Goal: Task Accomplishment & Management: Manage account settings

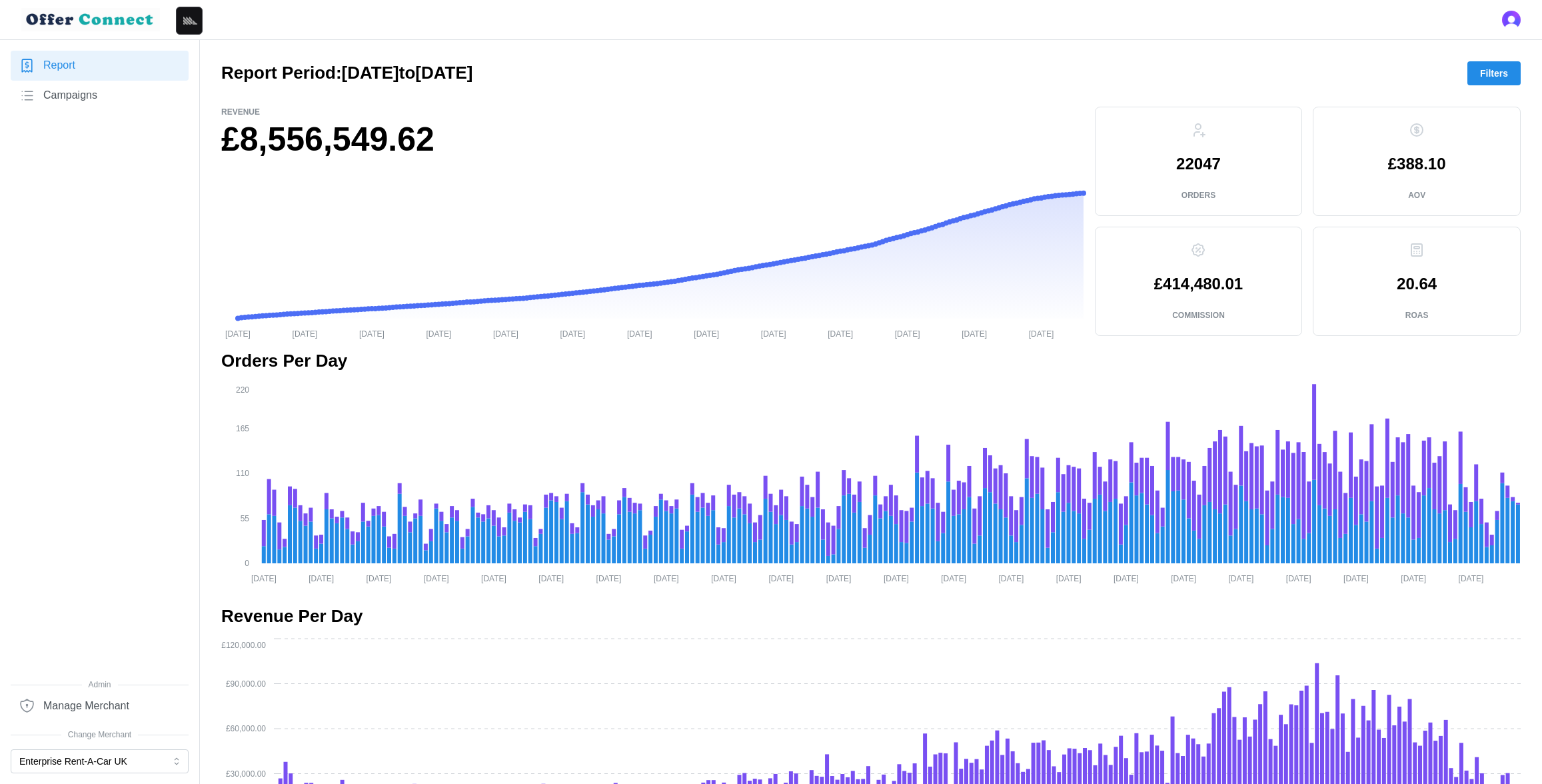
scroll to position [962, 0]
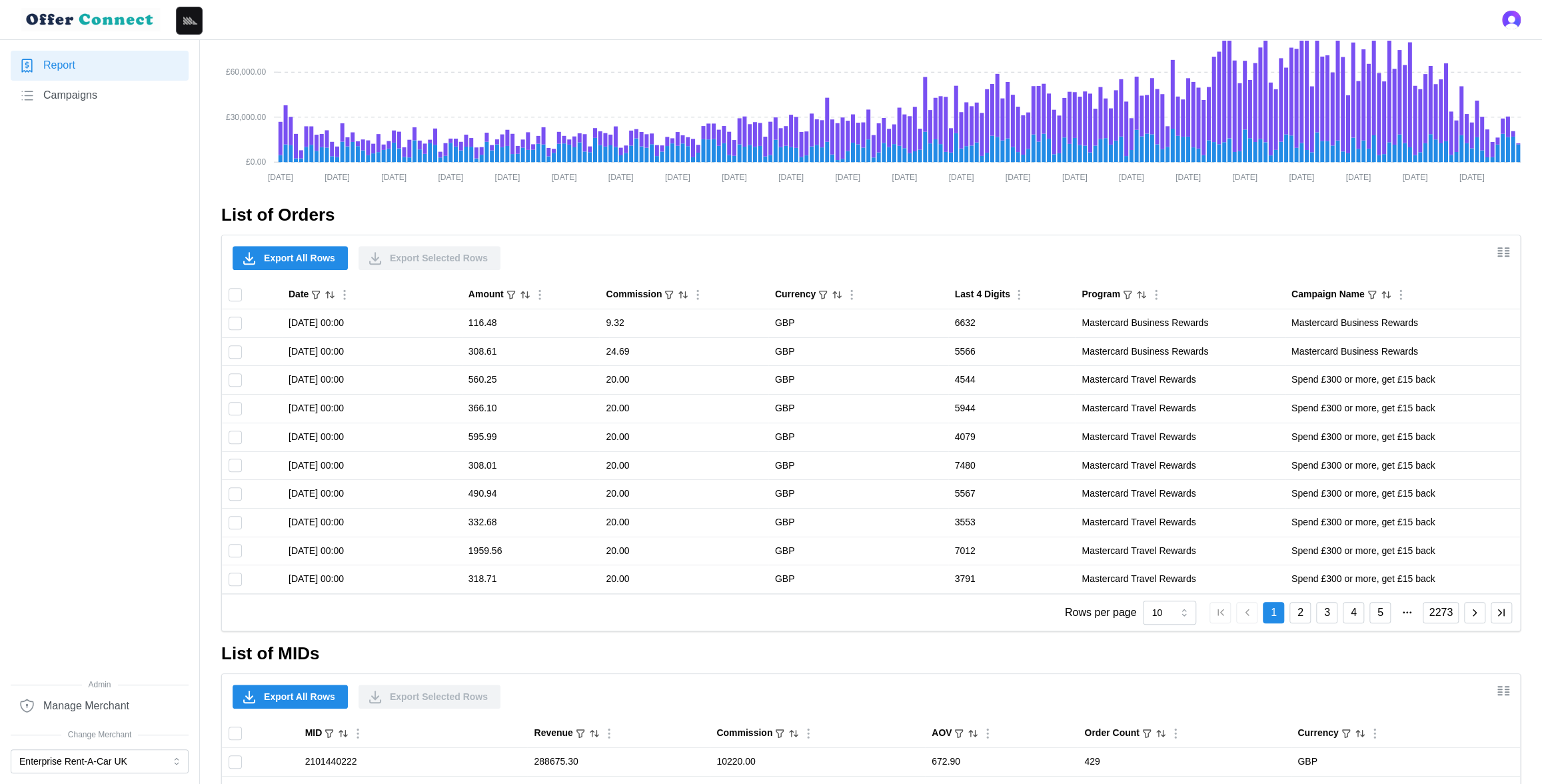
scroll to position [962, 0]
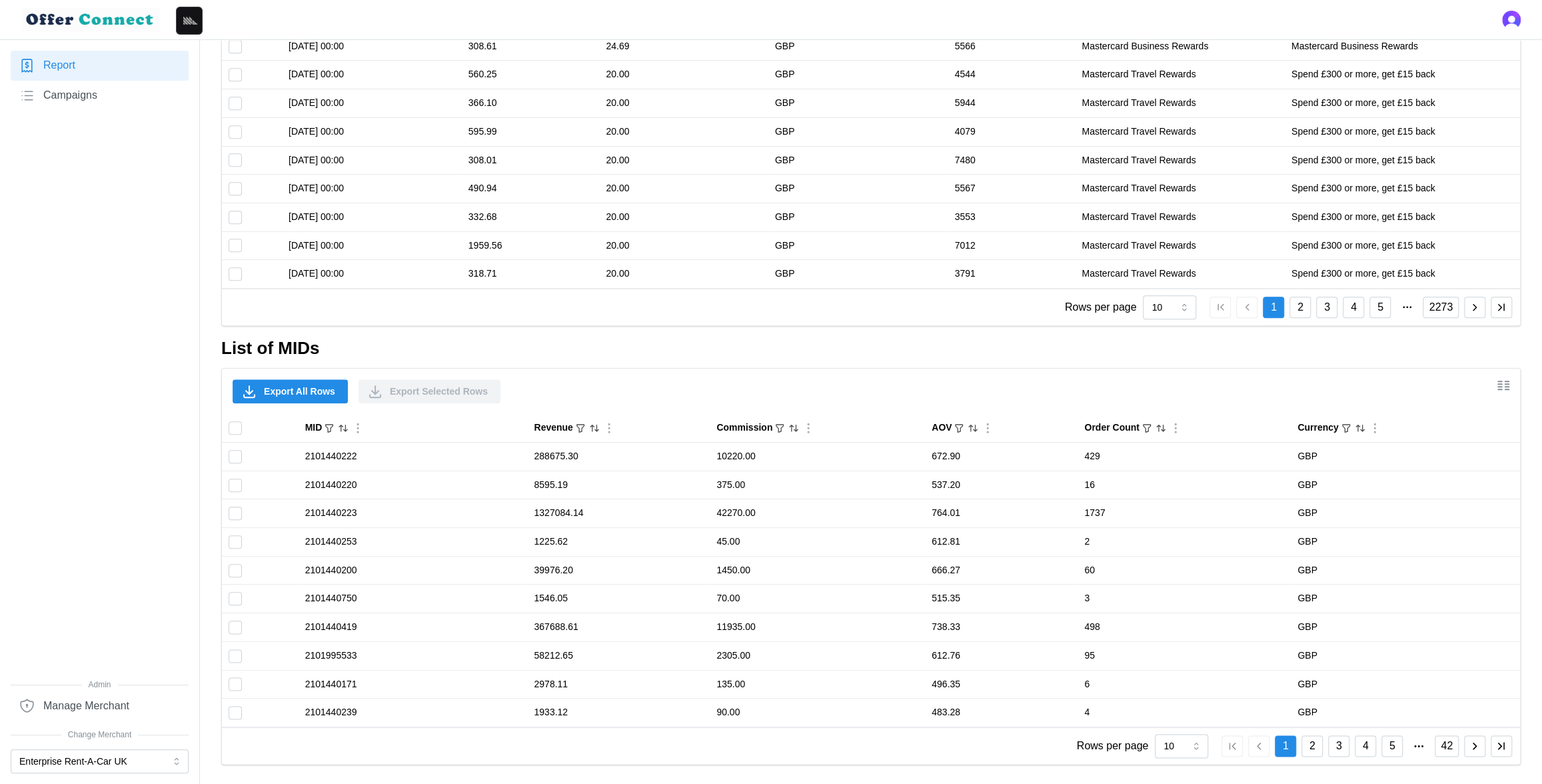
click at [1517, 386] on div "Export All Rows Export Selected Rows" at bounding box center [871, 391] width 1298 height 45
click at [1510, 387] on icon "Show/Hide columns" at bounding box center [1503, 385] width 16 height 16
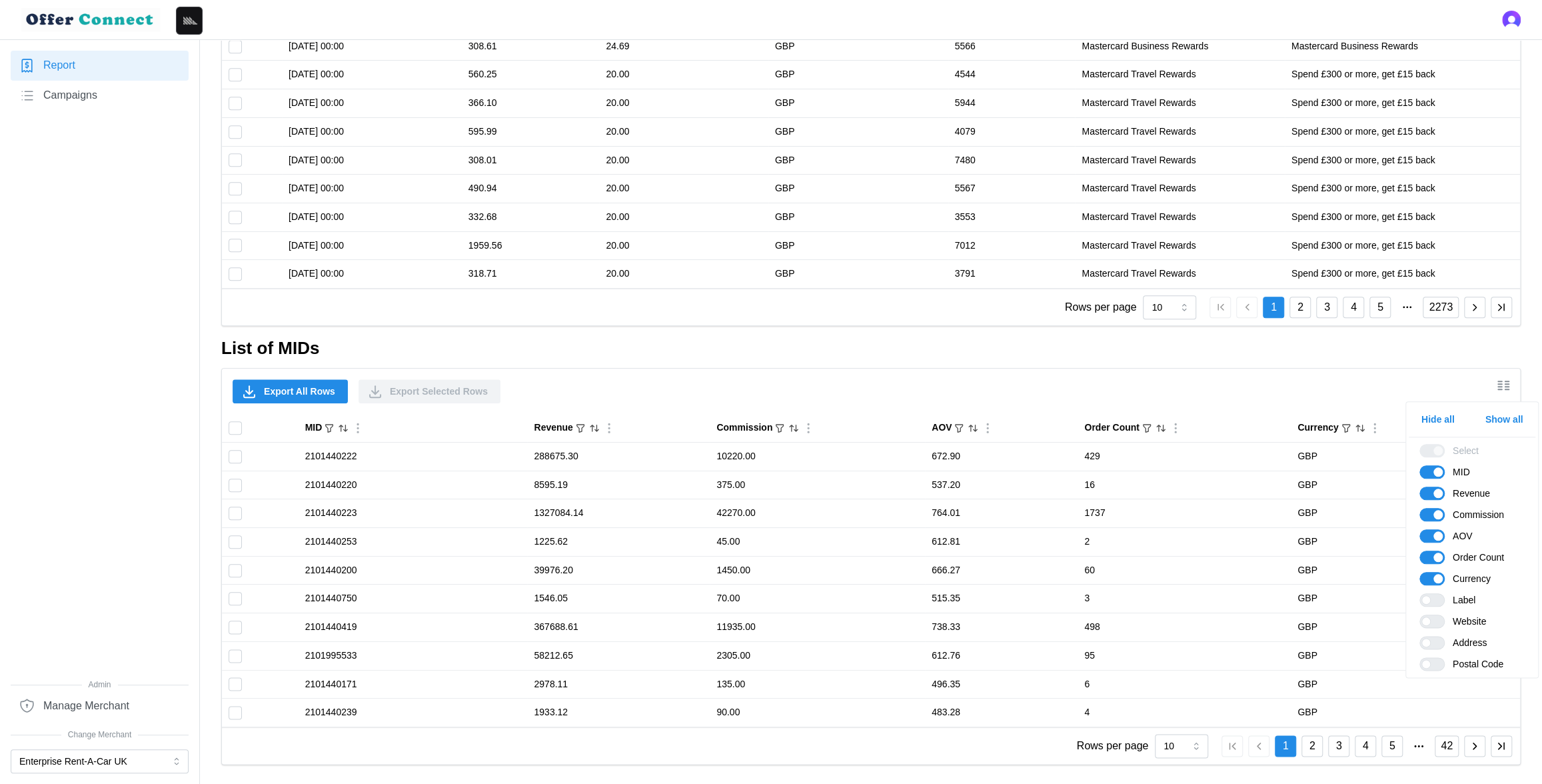
click at [1495, 412] on span "Show all" at bounding box center [1504, 419] width 38 height 23
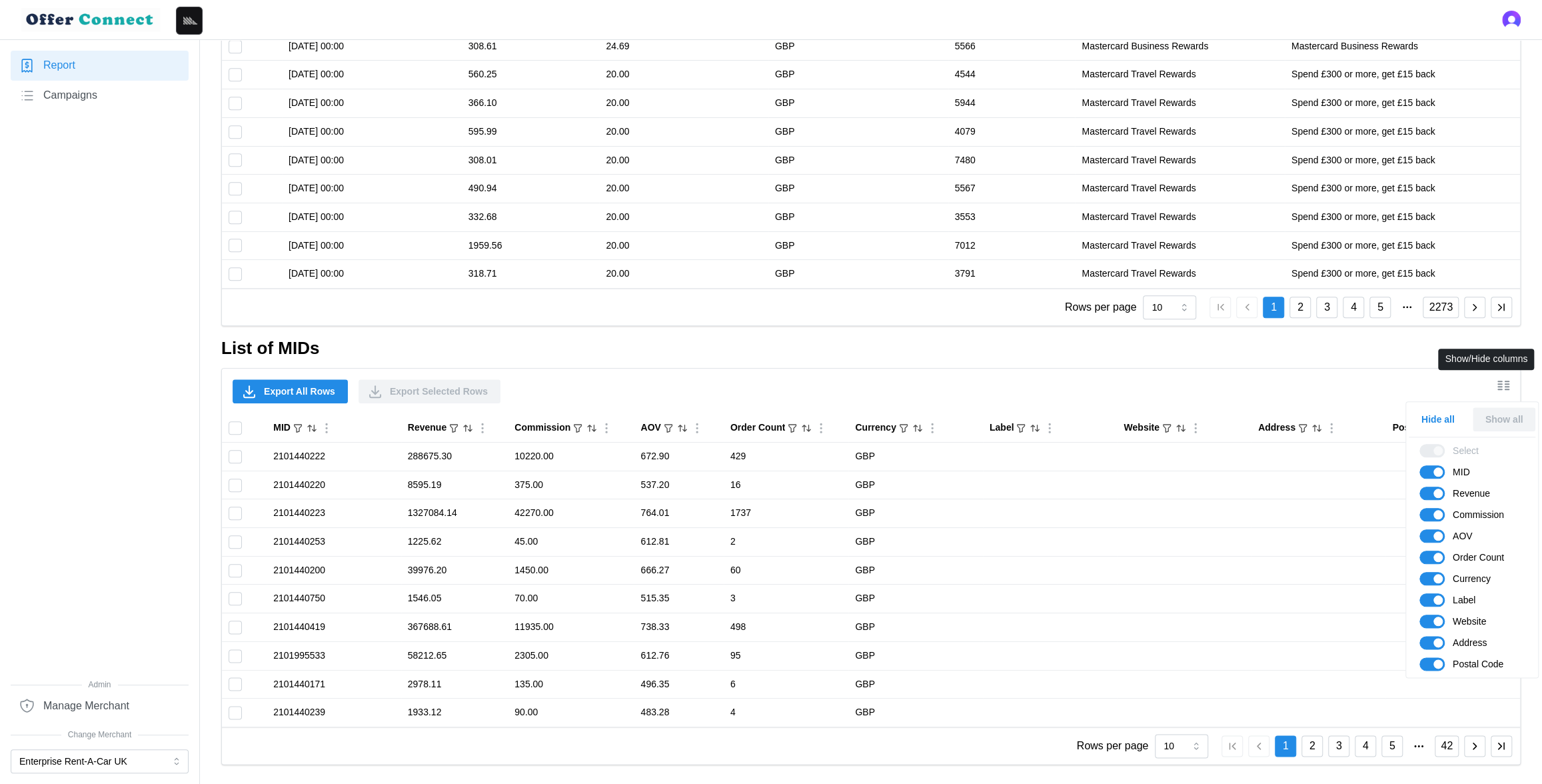
click at [1503, 388] on icon "Show/Hide columns" at bounding box center [1503, 385] width 16 height 16
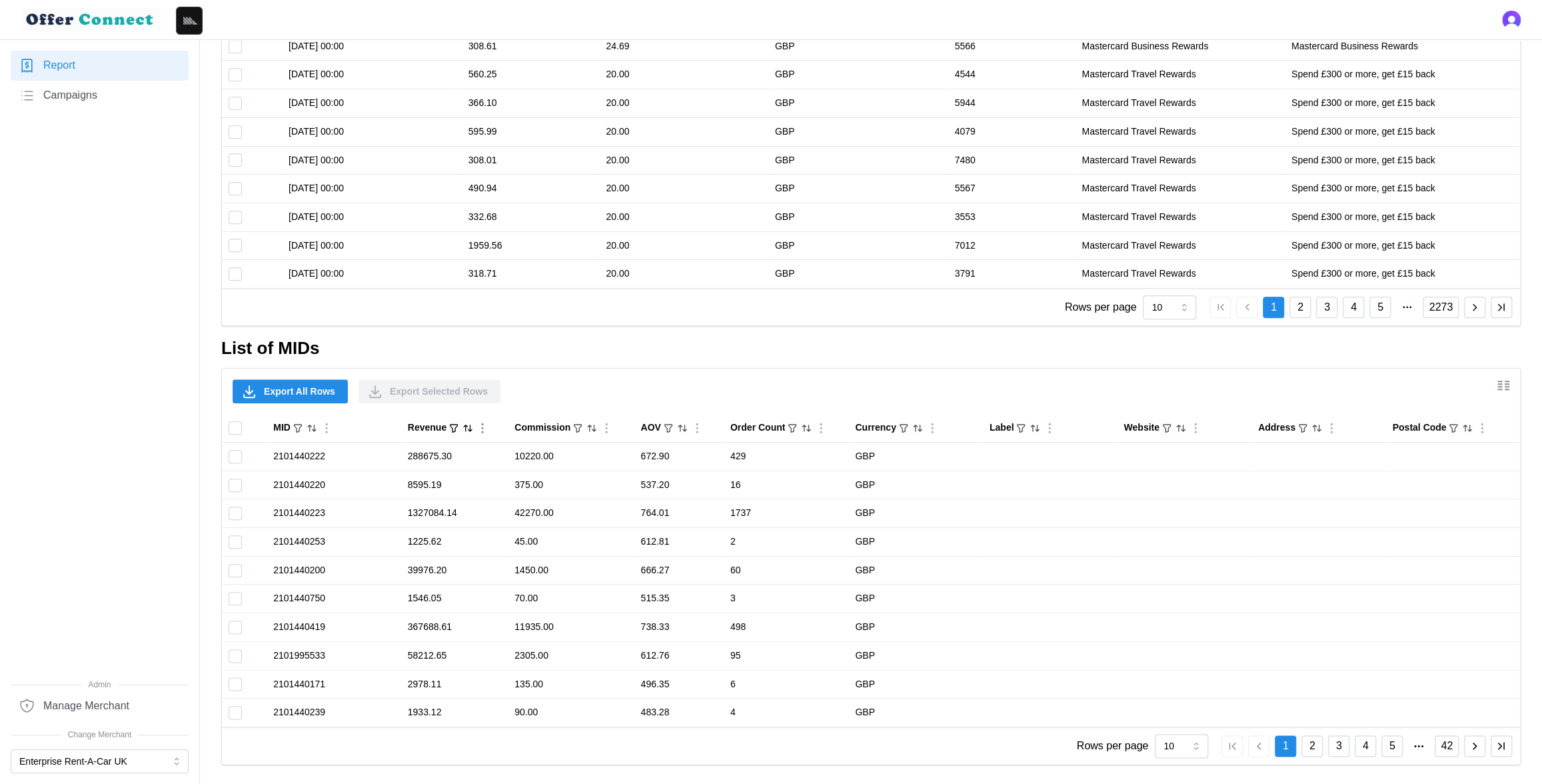
click at [467, 423] on icon "Sort by Revenue descending" at bounding box center [468, 428] width 11 height 11
click at [467, 423] on icon "Sorted by Revenue descending" at bounding box center [468, 428] width 11 height 11
click at [467, 423] on icon "Sorted by Revenue ascending" at bounding box center [468, 428] width 11 height 11
click at [467, 423] on icon "Sort by Revenue descending" at bounding box center [468, 428] width 11 height 11
click at [467, 423] on icon "Sorted by Revenue descending" at bounding box center [468, 428] width 11 height 11
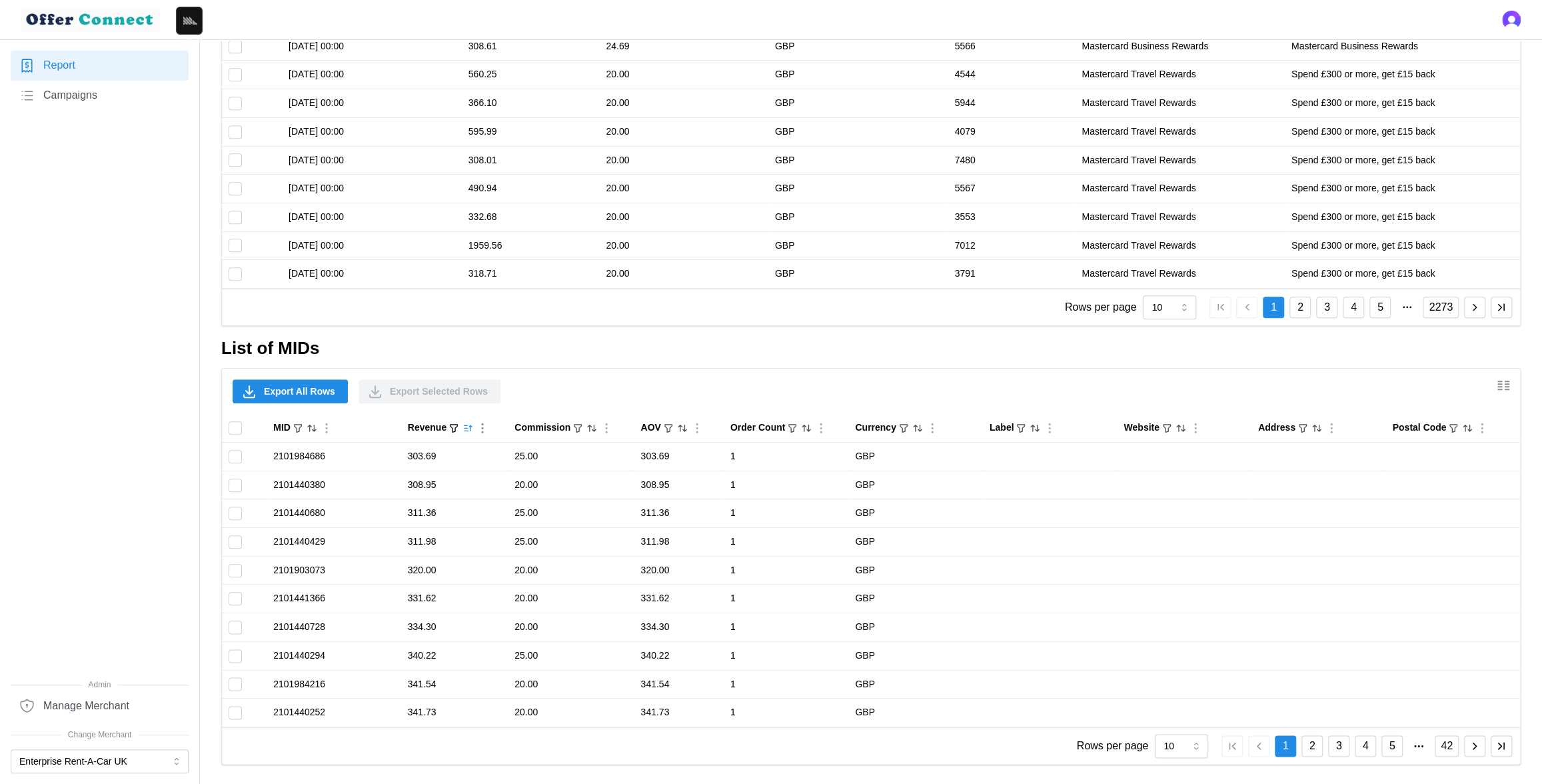
click at [467, 423] on icon "Sorted by Revenue ascending" at bounding box center [468, 428] width 11 height 11
click at [467, 423] on icon "Sort by Revenue descending" at bounding box center [468, 428] width 11 height 11
click at [1033, 430] on icon "Sort by Label ascending" at bounding box center [1035, 428] width 11 height 11
click at [1036, 430] on icon "Sorted by Label ascending" at bounding box center [1034, 430] width 4 height 0
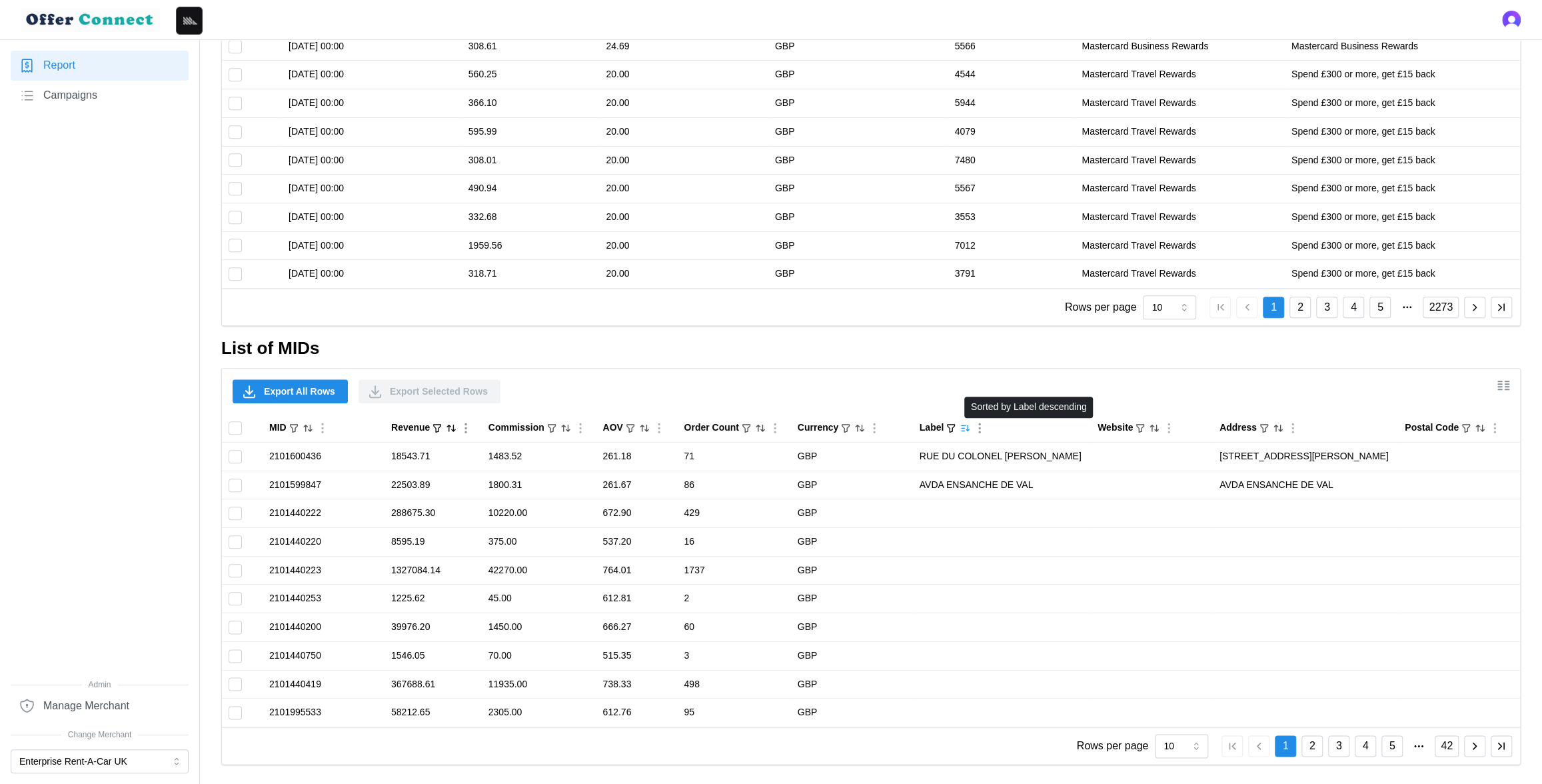
click at [970, 429] on icon "Sorted by Label descending" at bounding box center [965, 428] width 11 height 11
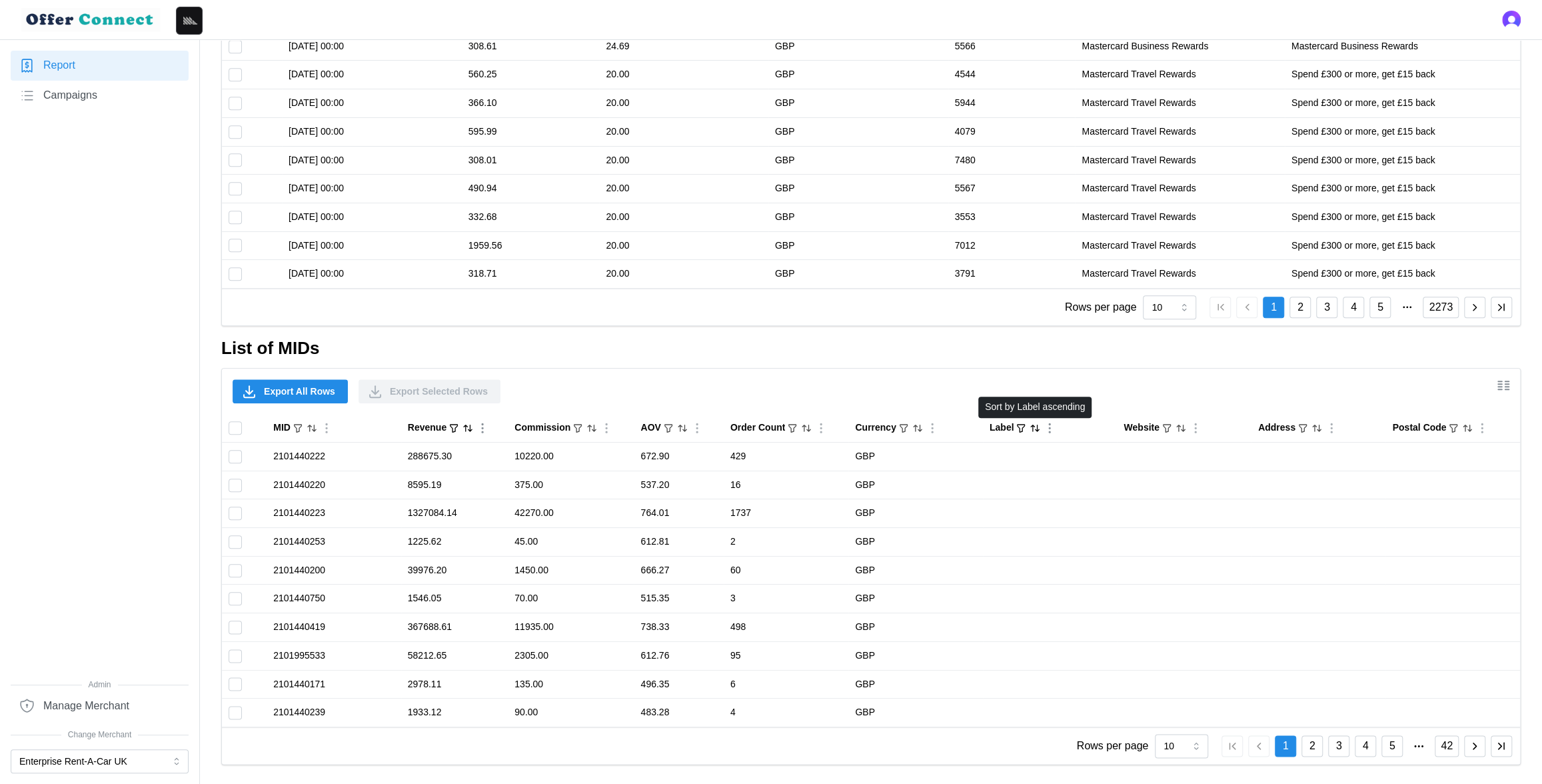
click at [1035, 429] on icon "Sort by Label ascending" at bounding box center [1035, 428] width 11 height 11
click at [1036, 429] on icon "Sorted by Label ascending" at bounding box center [1035, 428] width 11 height 11
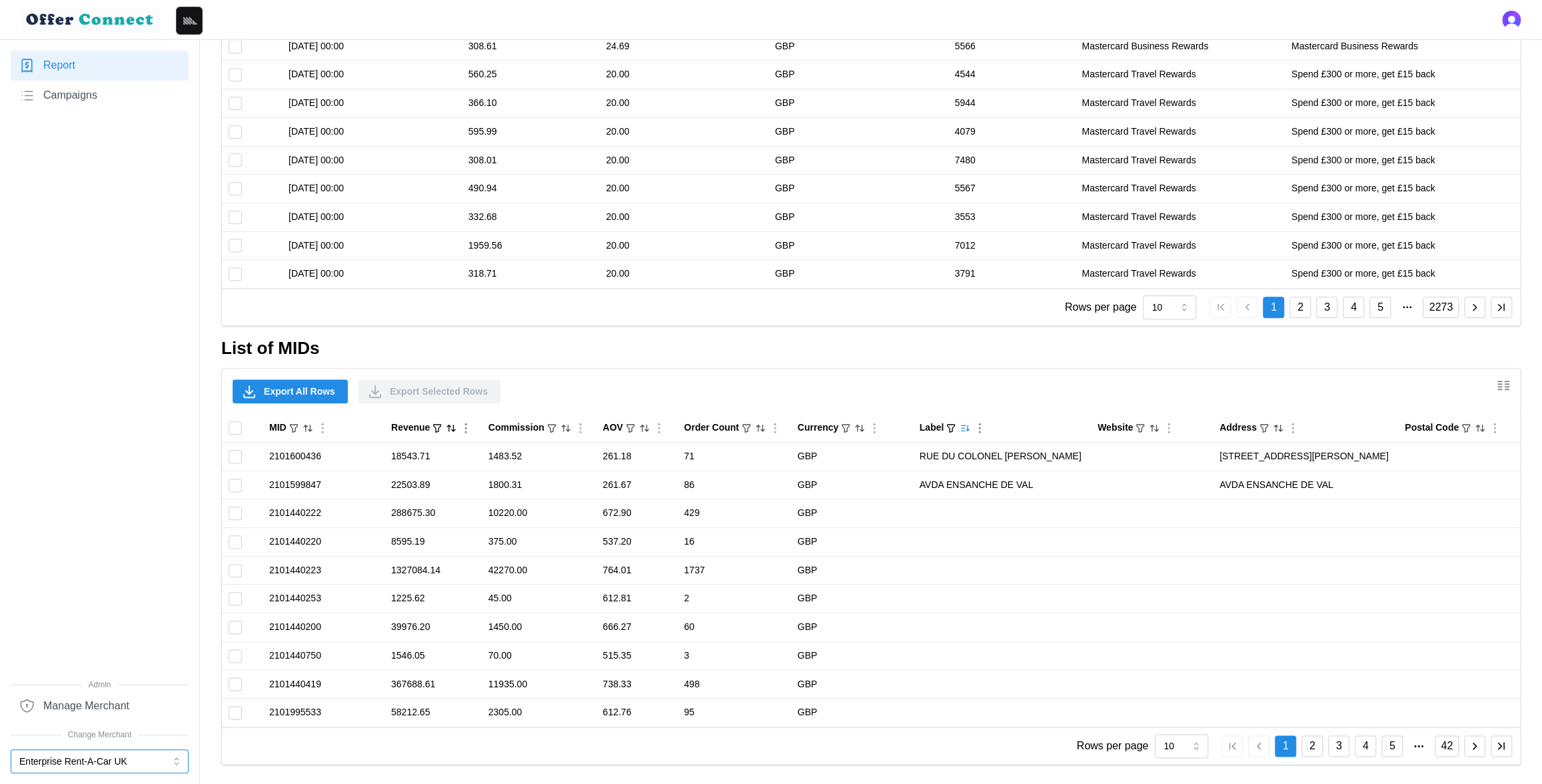
click at [54, 750] on button "Enterprise Rent-A-Car UK" at bounding box center [99, 761] width 178 height 24
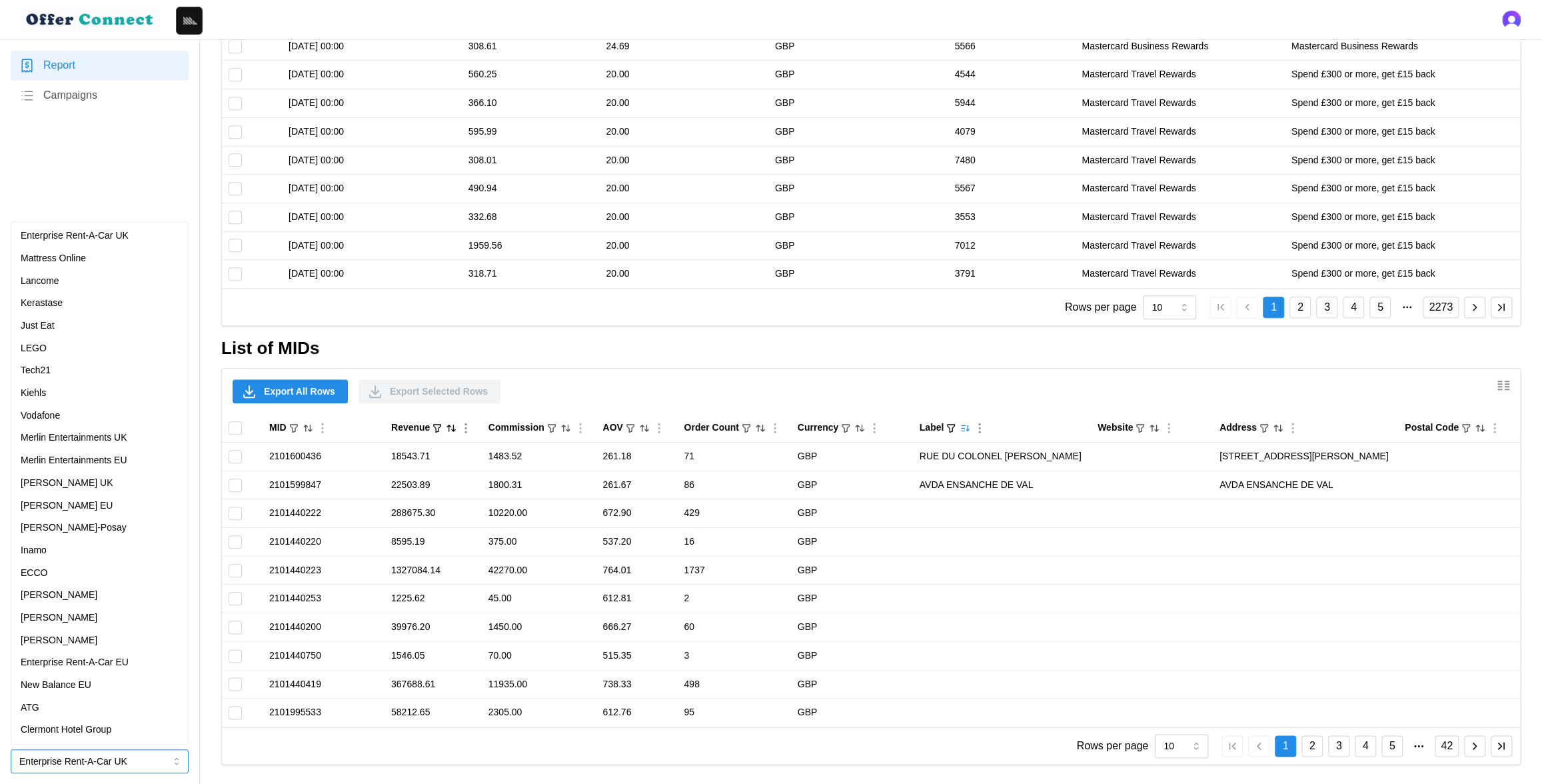
click at [96, 633] on div "[PERSON_NAME]" at bounding box center [99, 640] width 158 height 15
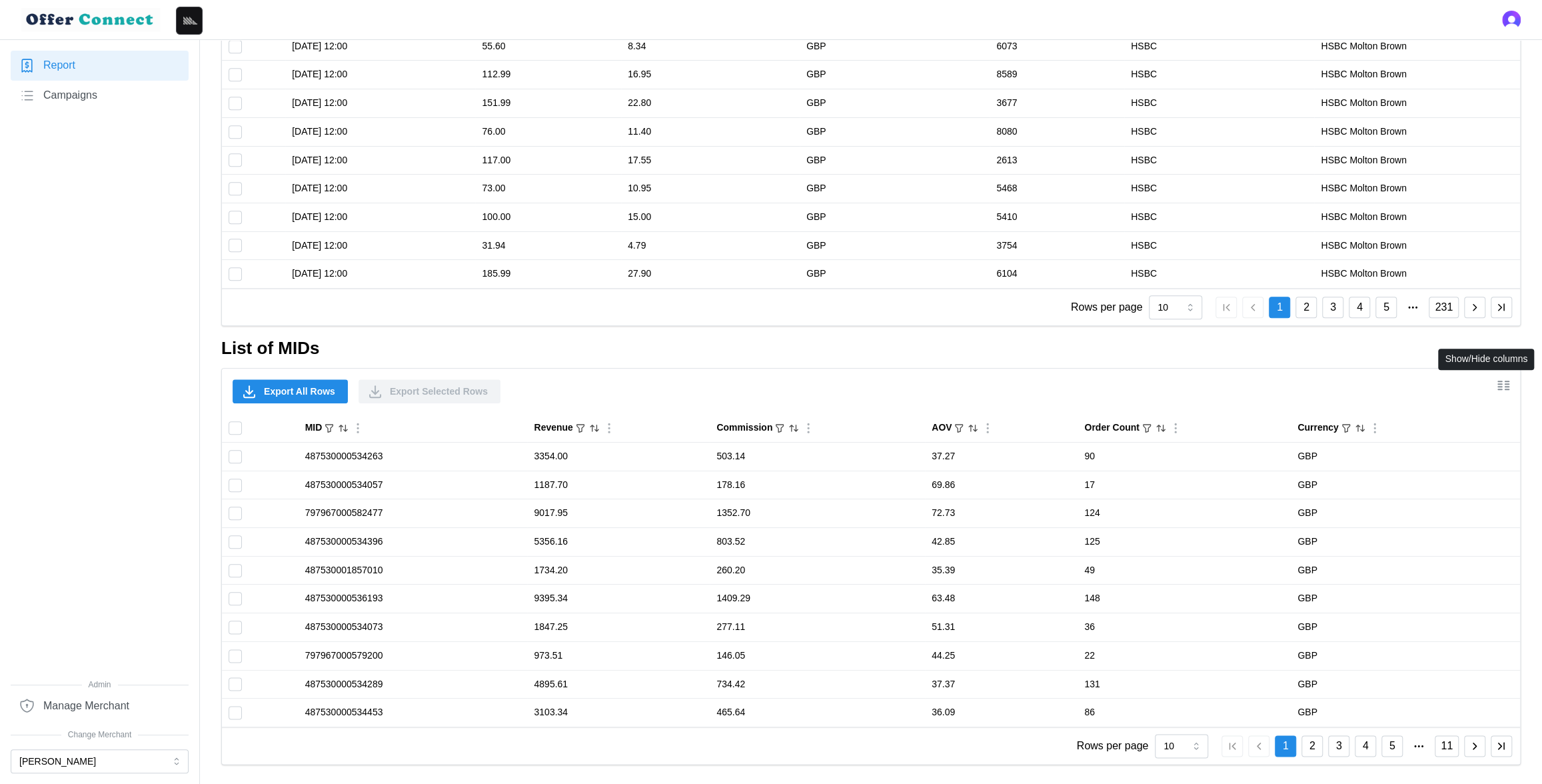
click at [1504, 386] on icon "Show/Hide columns" at bounding box center [1503, 385] width 16 height 16
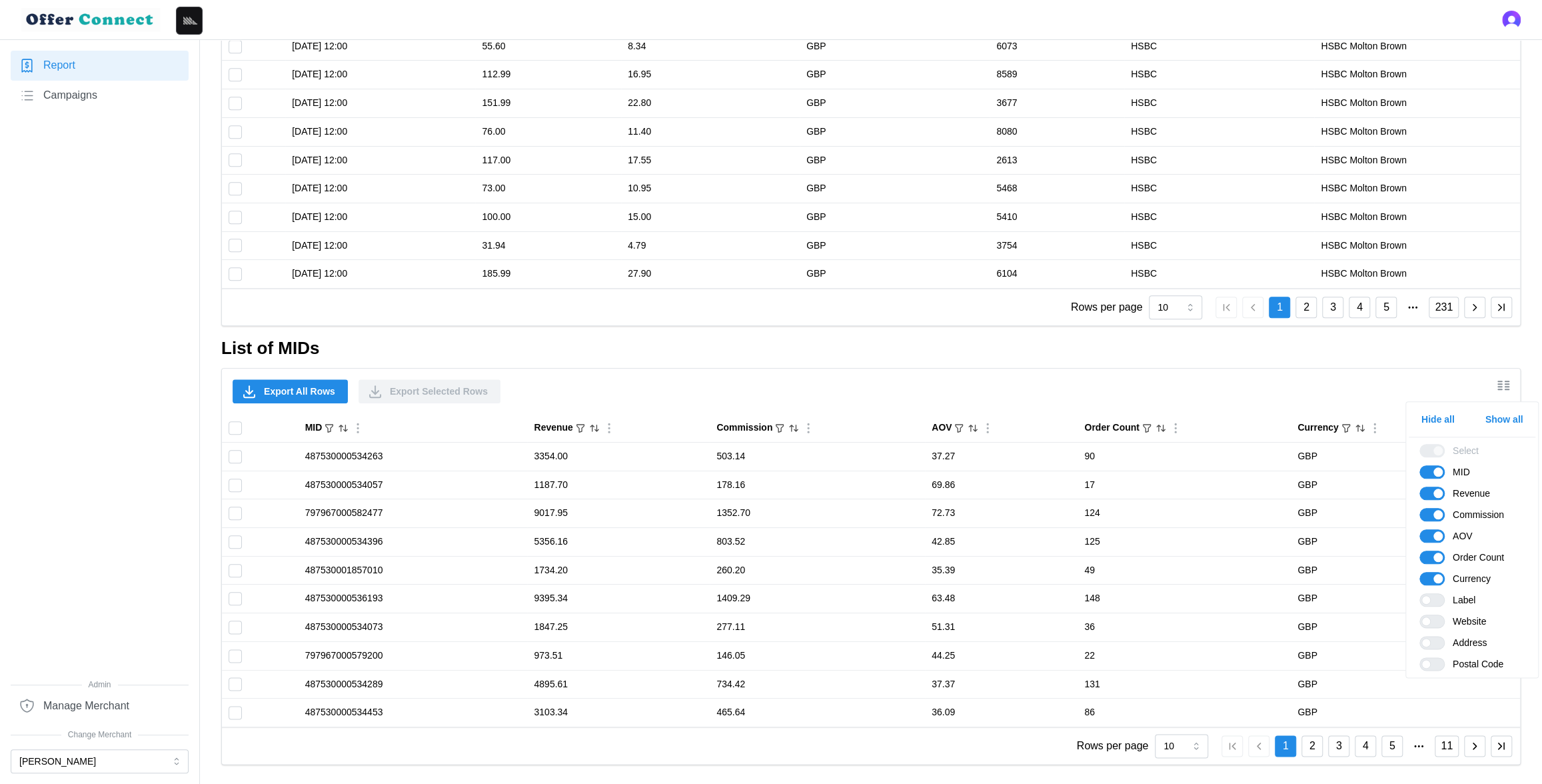
click at [1506, 430] on span "Show all" at bounding box center [1504, 419] width 38 height 23
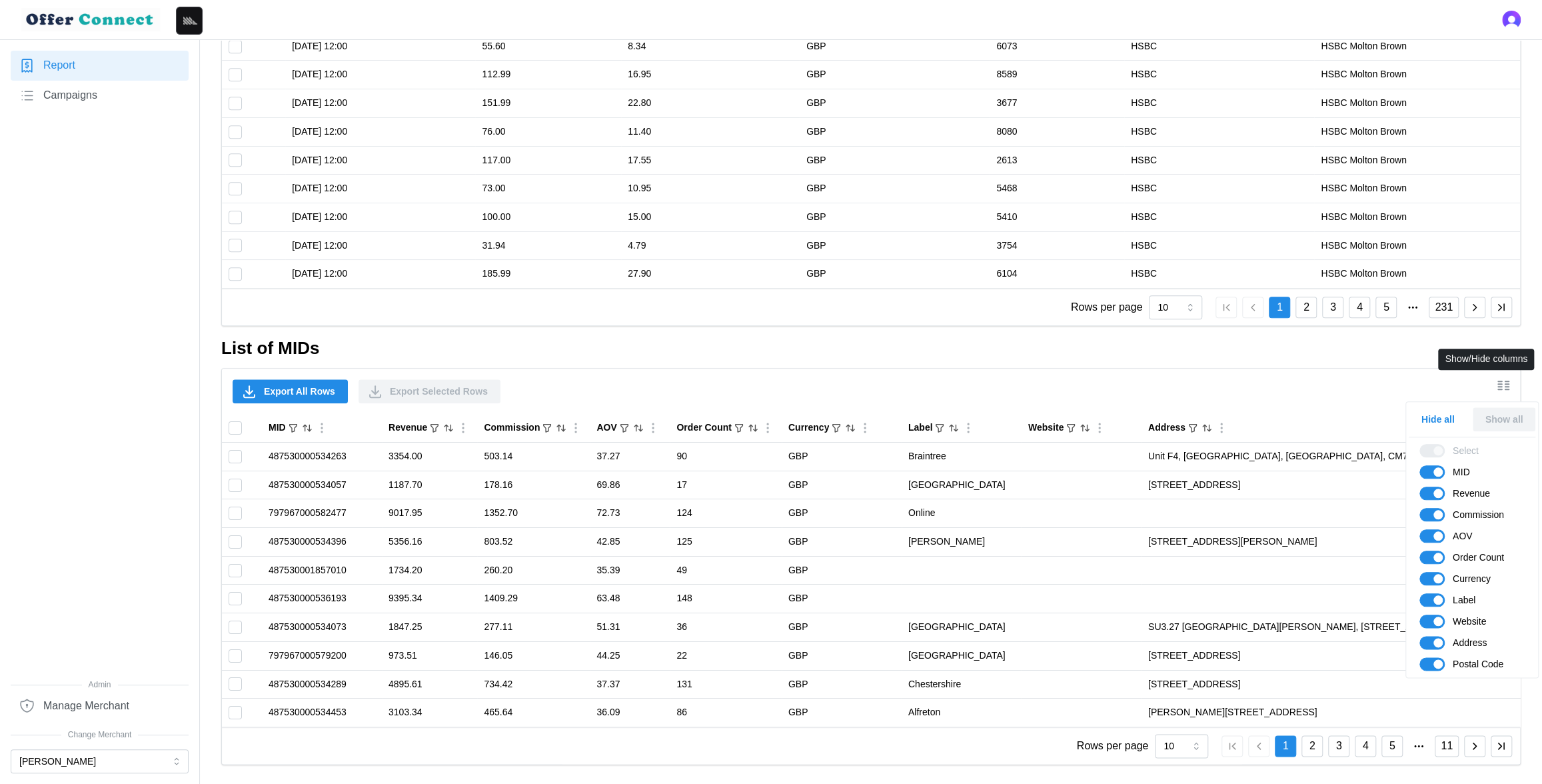
click at [1504, 391] on icon "Show/Hide columns" at bounding box center [1503, 385] width 16 height 16
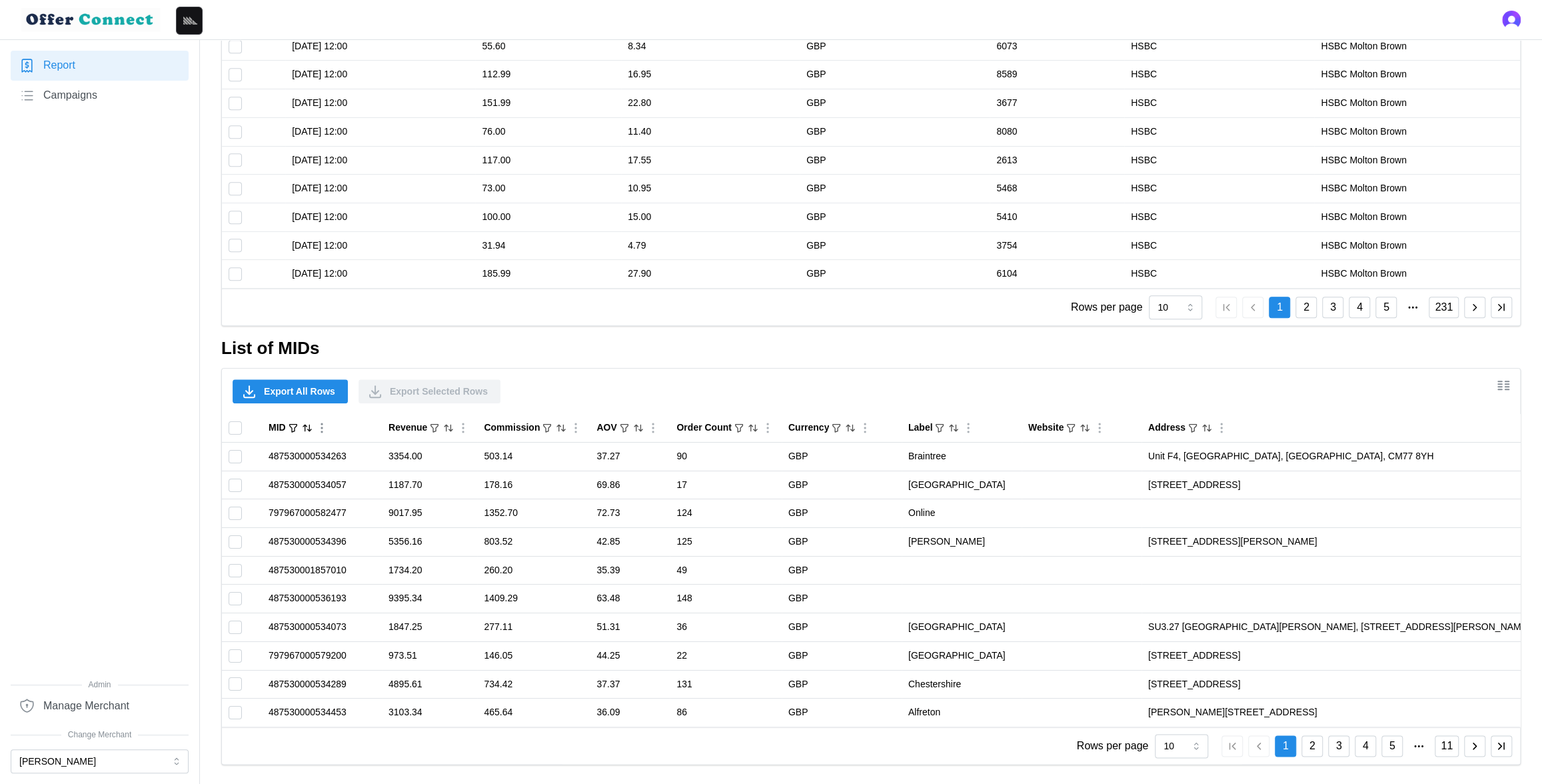
click at [306, 427] on icon "Sort by MID ascending" at bounding box center [305, 428] width 3 height 6
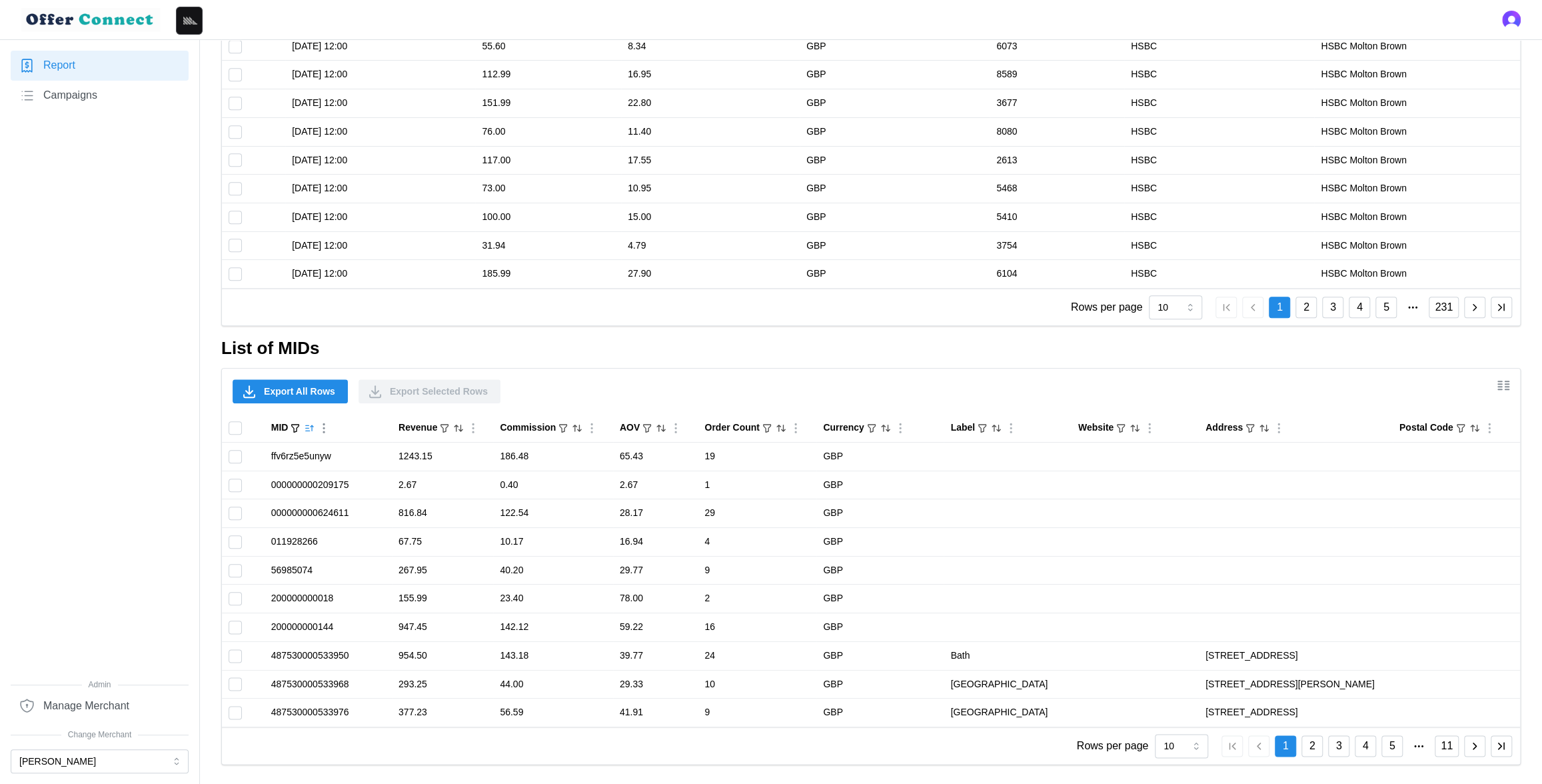
click at [306, 427] on icon "Sorted by MID ascending" at bounding box center [310, 428] width 11 height 11
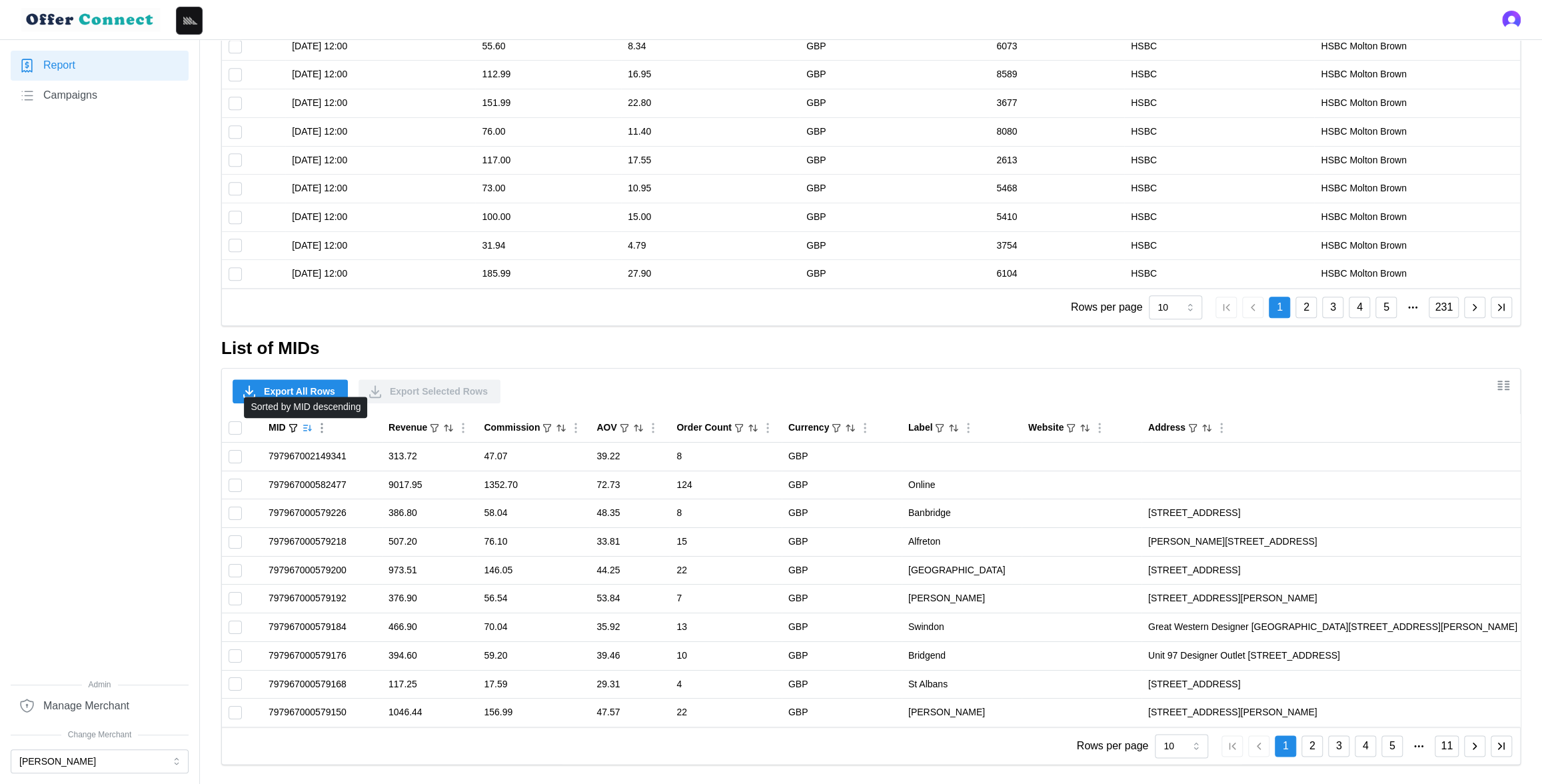
click at [306, 427] on icon "Sorted by MID descending" at bounding box center [307, 428] width 11 height 11
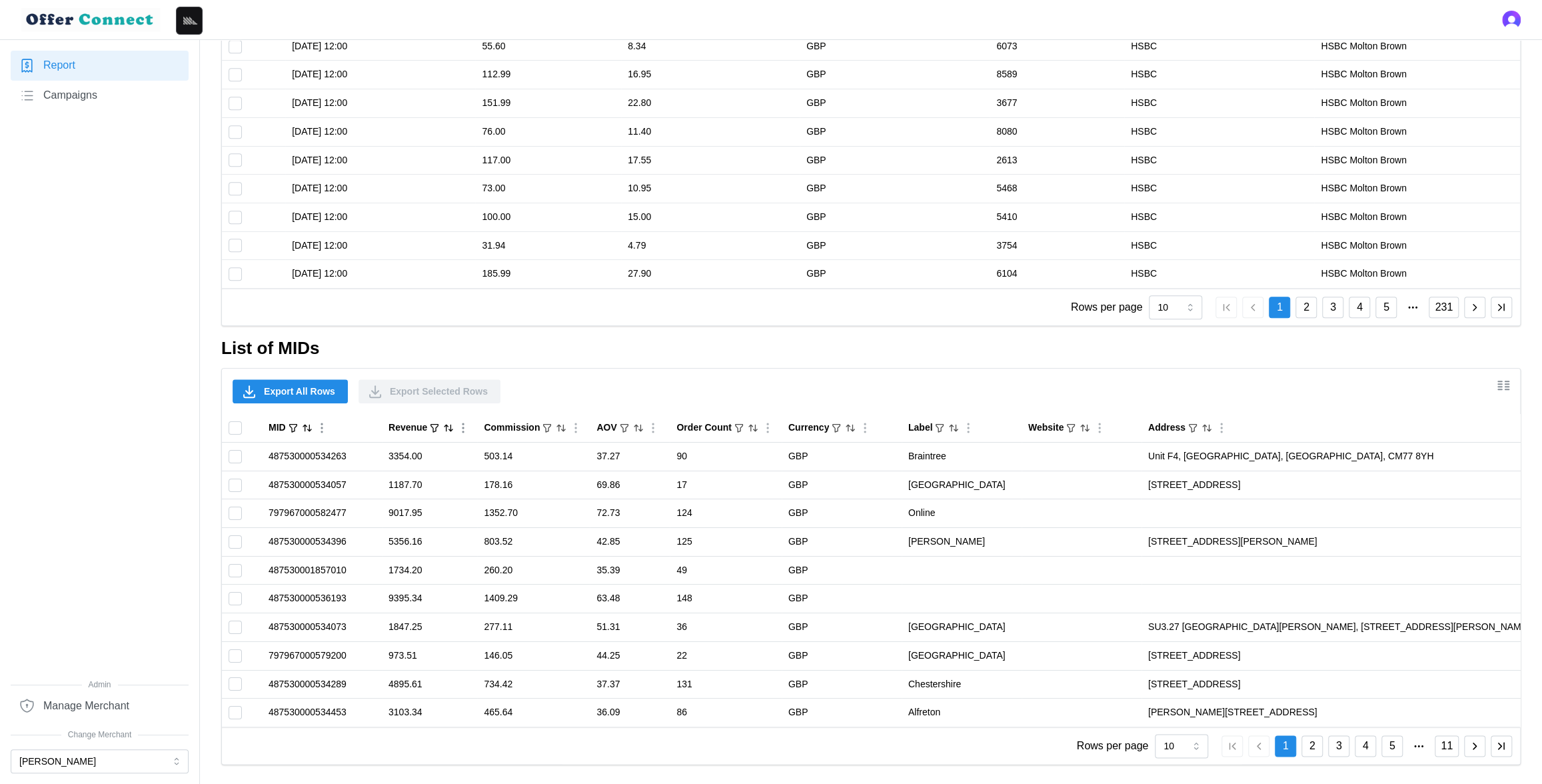
click at [450, 427] on icon "Sort by Revenue descending" at bounding box center [448, 428] width 11 height 11
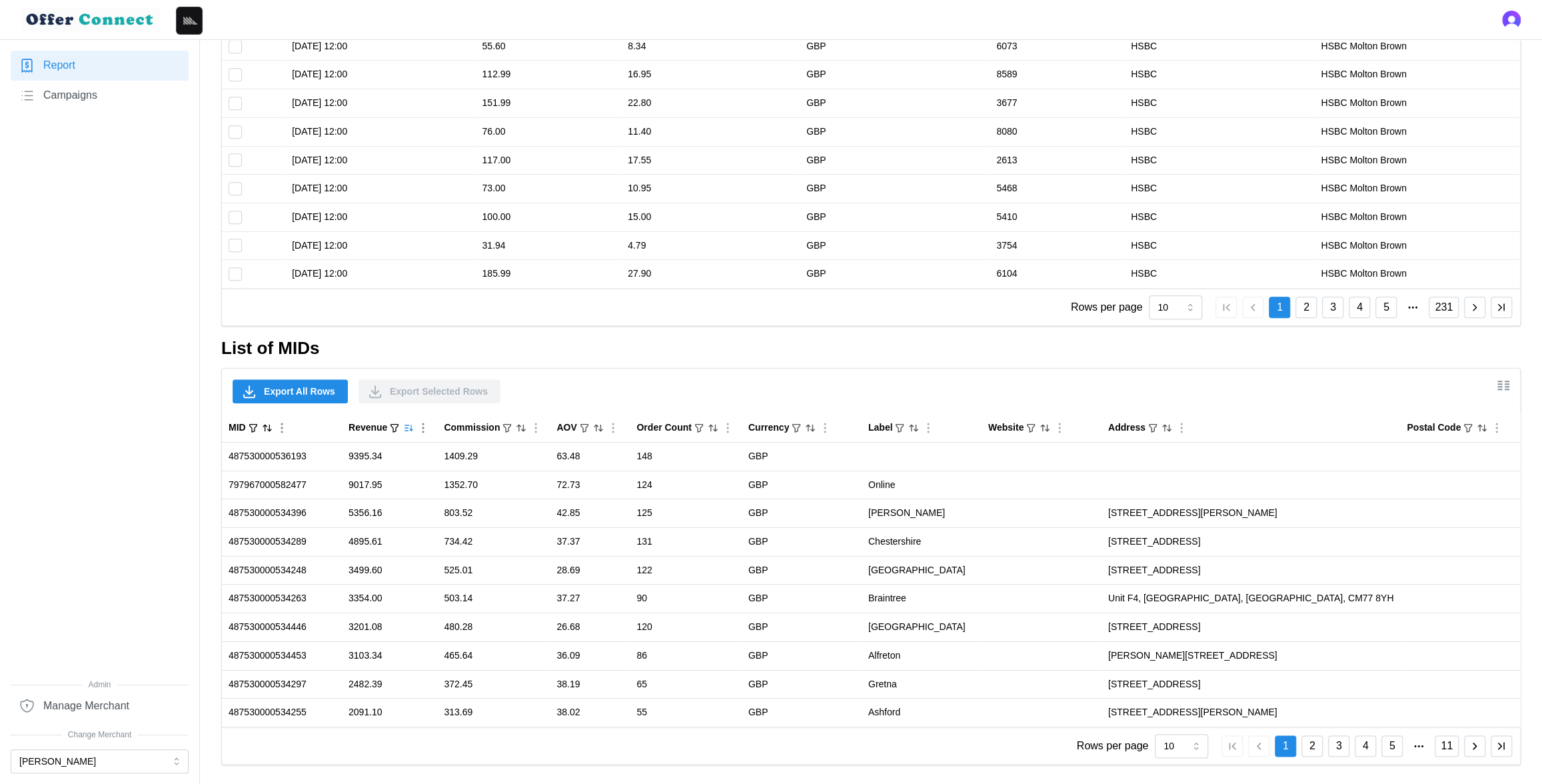
scroll to position [0, 71]
click at [1509, 392] on span "Show/Hide columns" at bounding box center [1503, 384] width 21 height 21
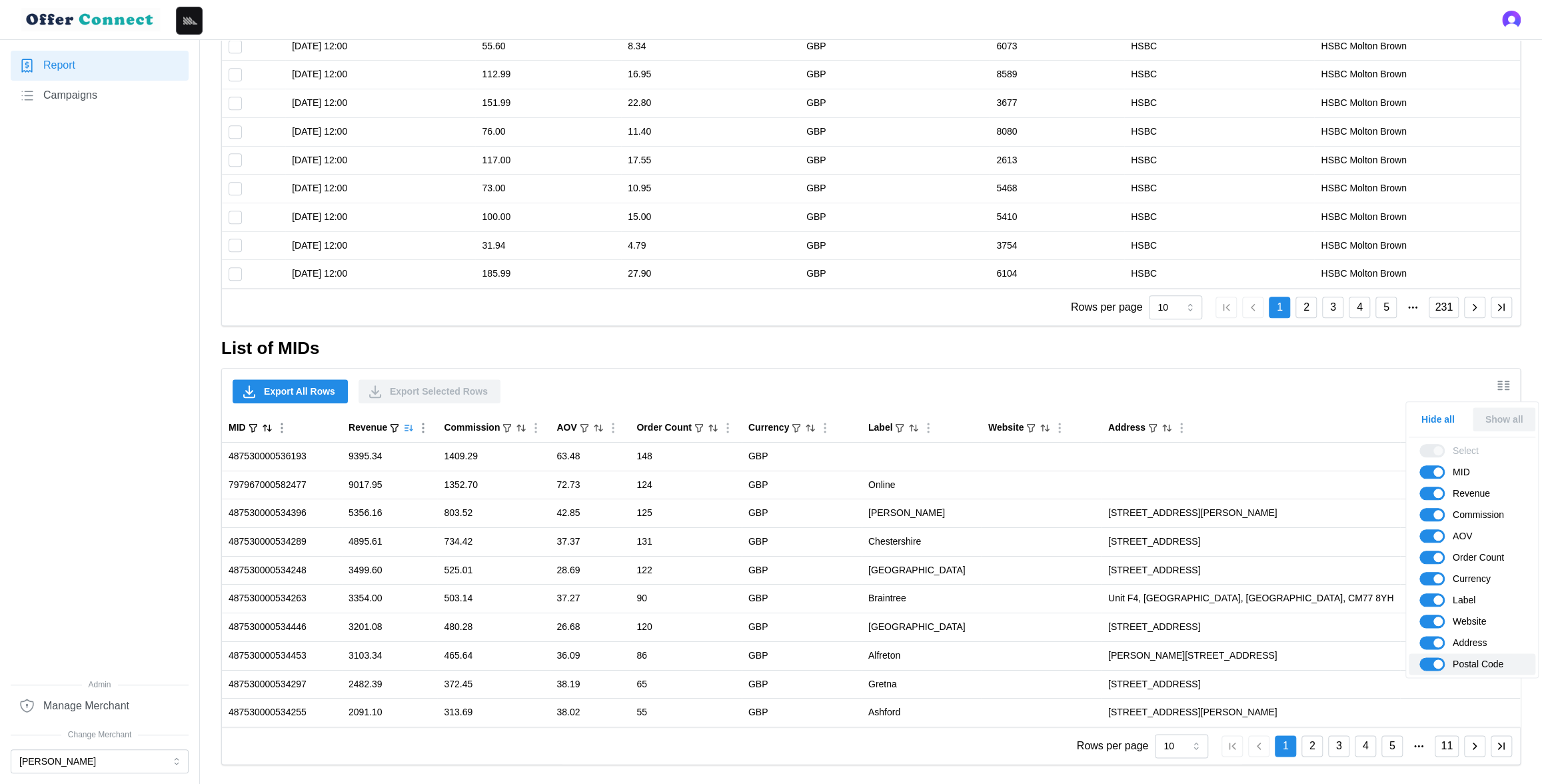
click at [1436, 665] on span at bounding box center [1438, 664] width 9 height 9
click at [1420, 657] on input "Postal Code" at bounding box center [1420, 657] width 0 height 0
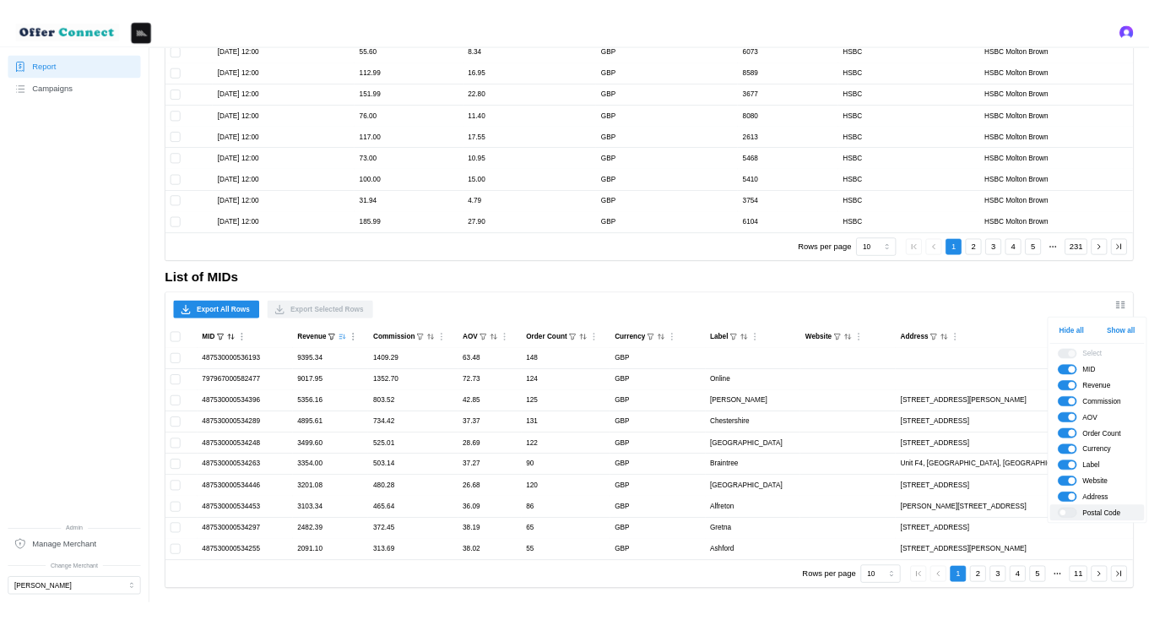
scroll to position [0, 0]
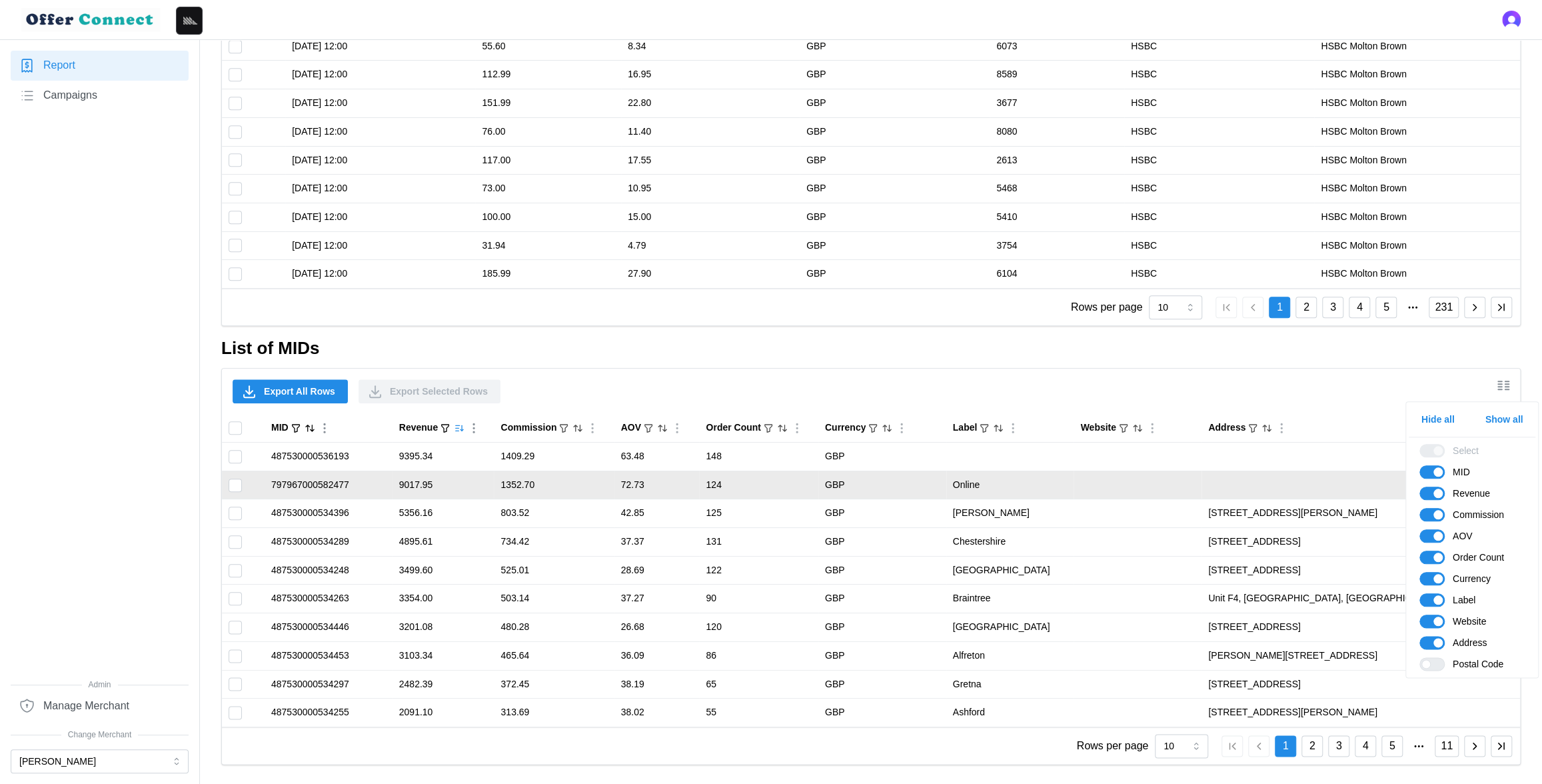
click at [946, 485] on td "Online" at bounding box center [1010, 485] width 128 height 28
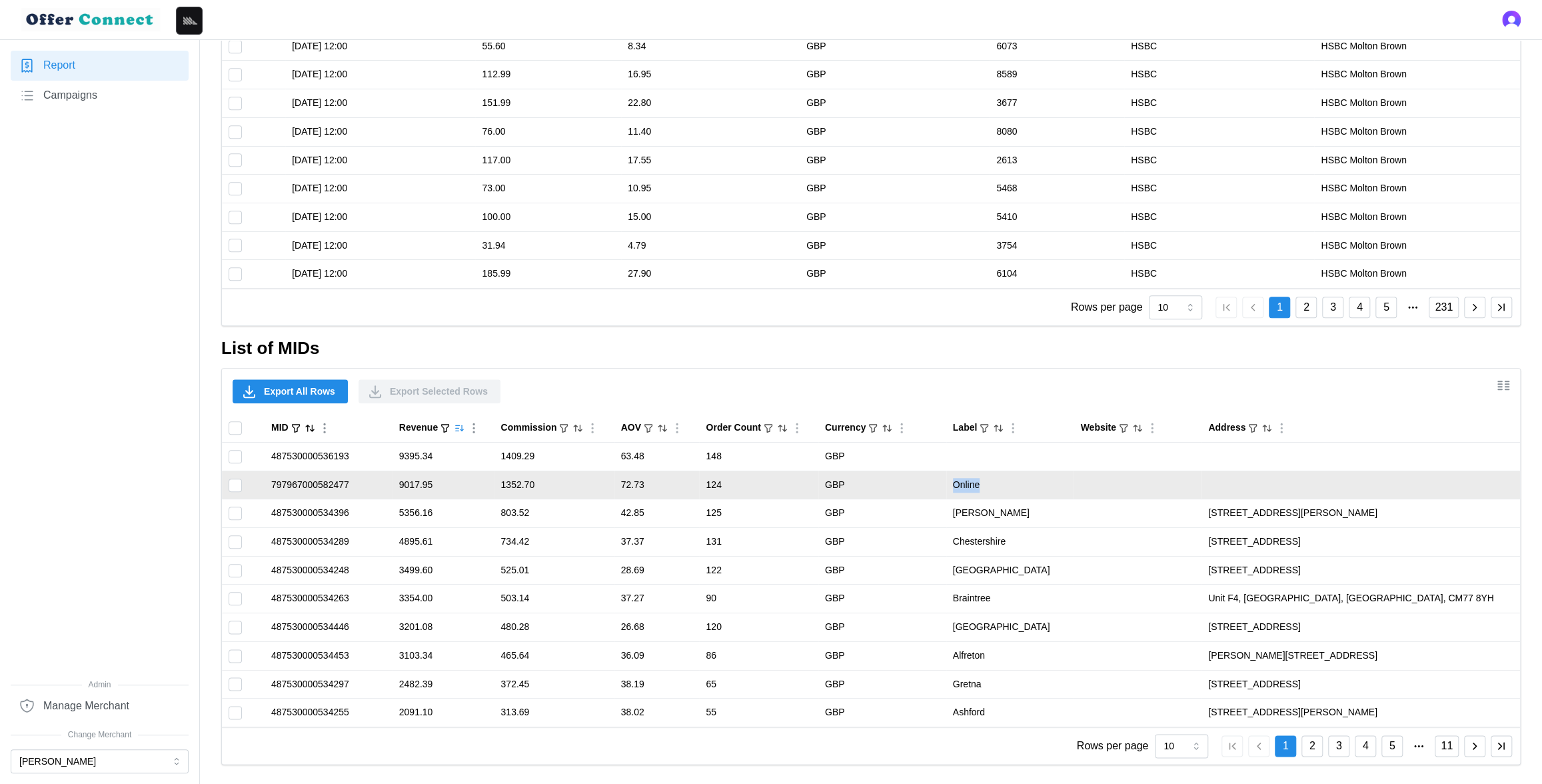
click at [946, 485] on td "Online" at bounding box center [1010, 485] width 128 height 28
click at [305, 482] on td "797967000582477" at bounding box center [328, 485] width 128 height 28
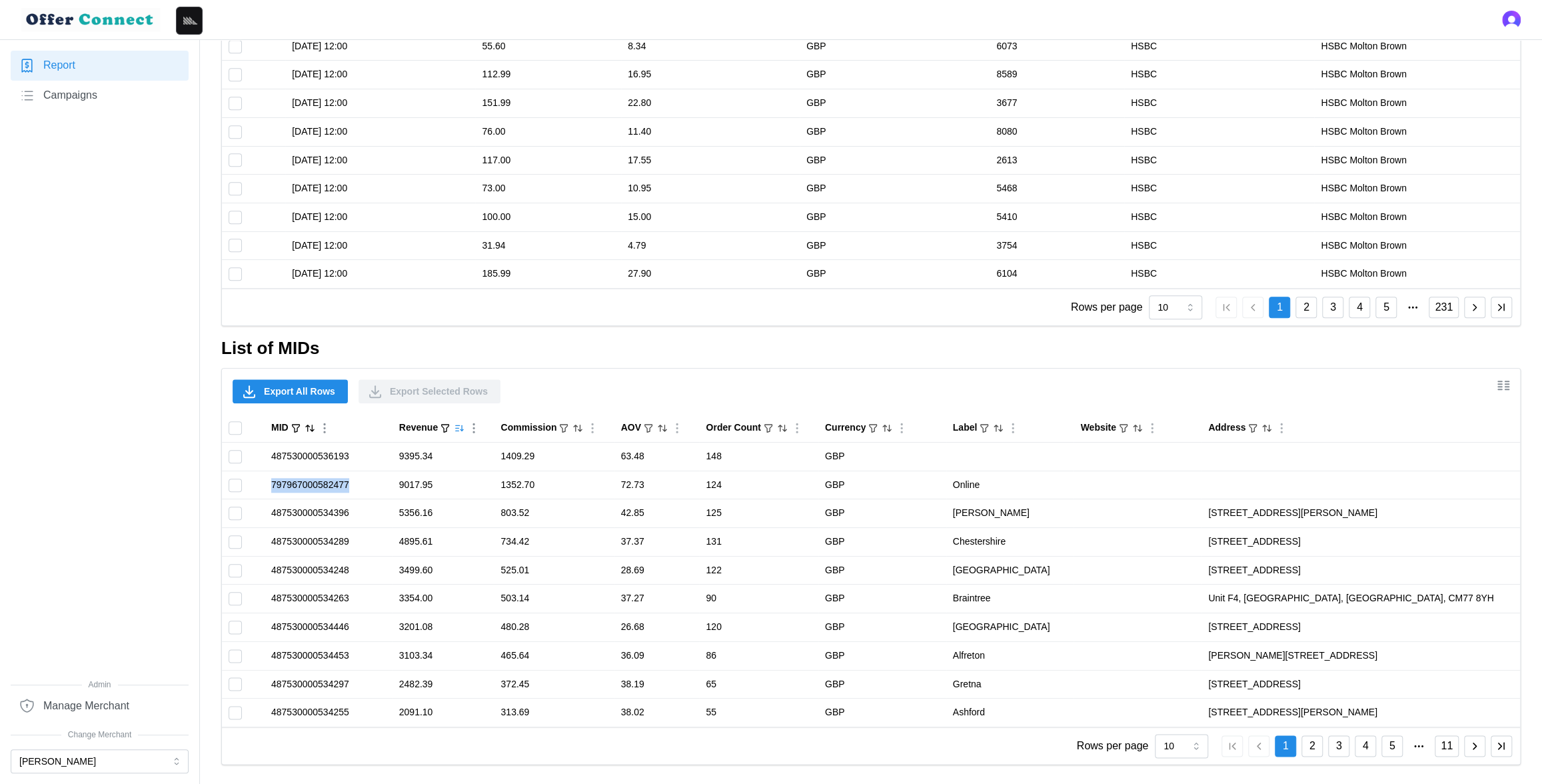
copy td "797967000582477"
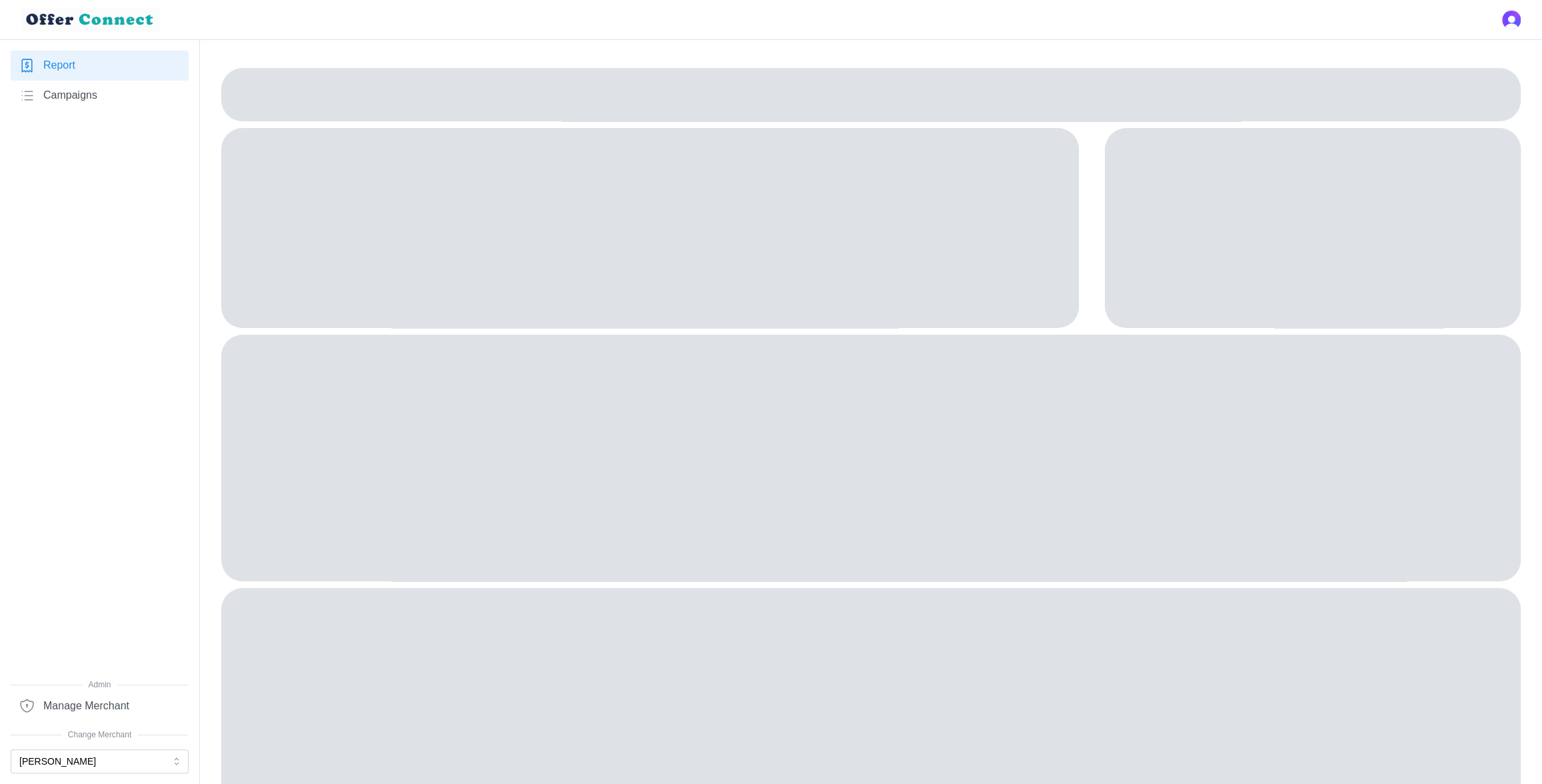
scroll to position [6, 0]
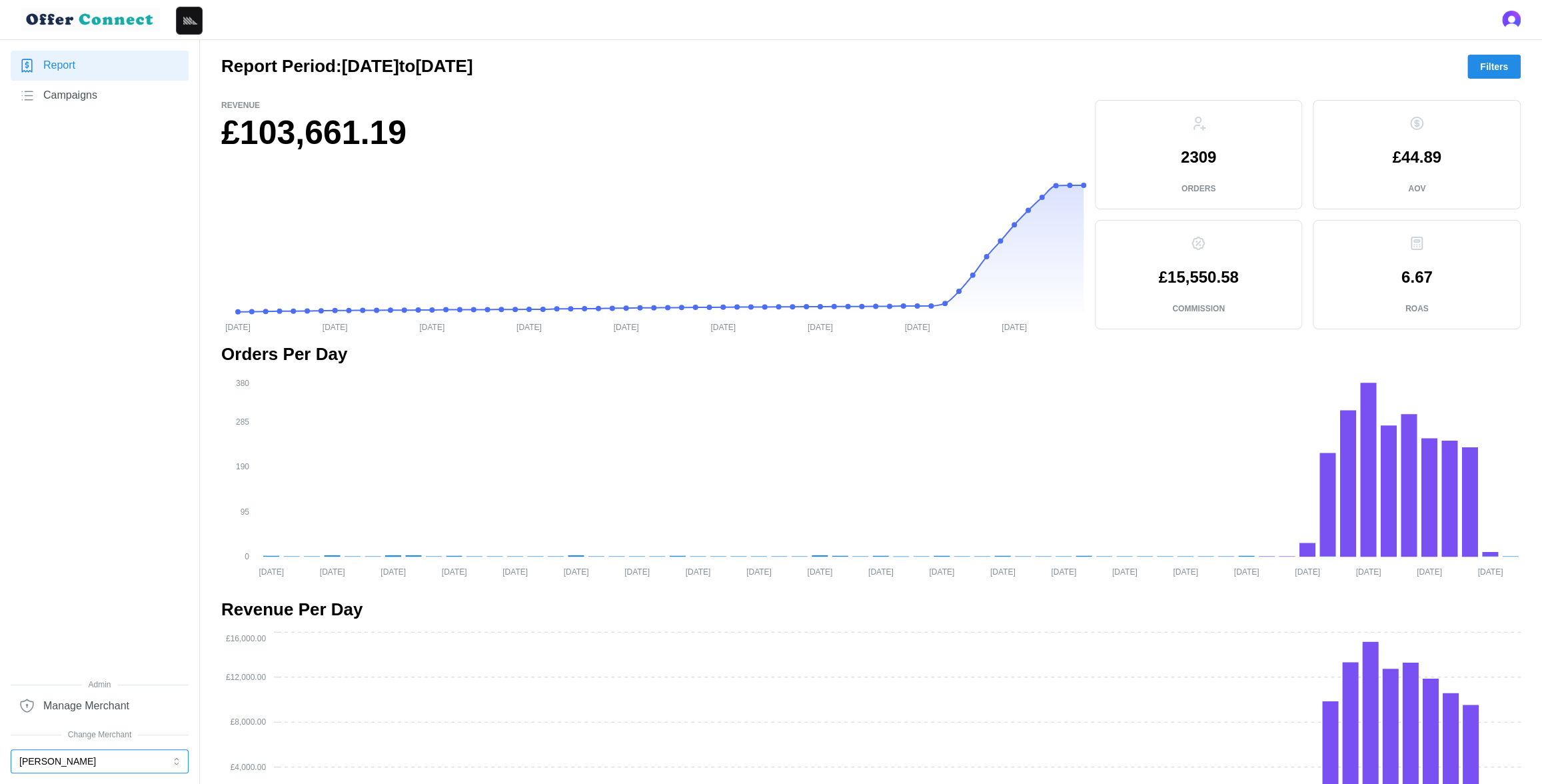
click at [56, 760] on button "[PERSON_NAME]" at bounding box center [99, 761] width 178 height 24
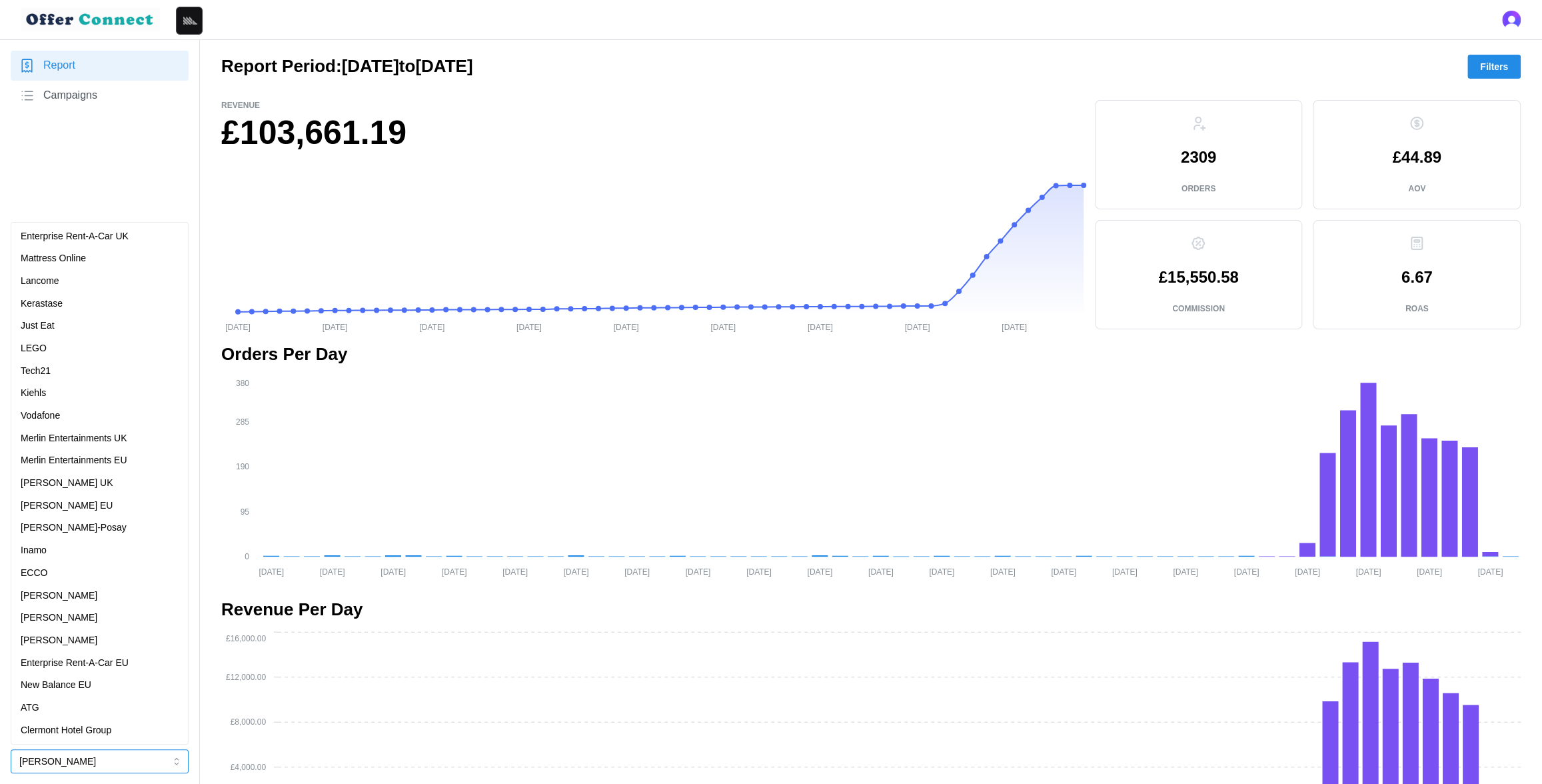
click at [56, 366] on div "Tech21" at bounding box center [99, 371] width 158 height 15
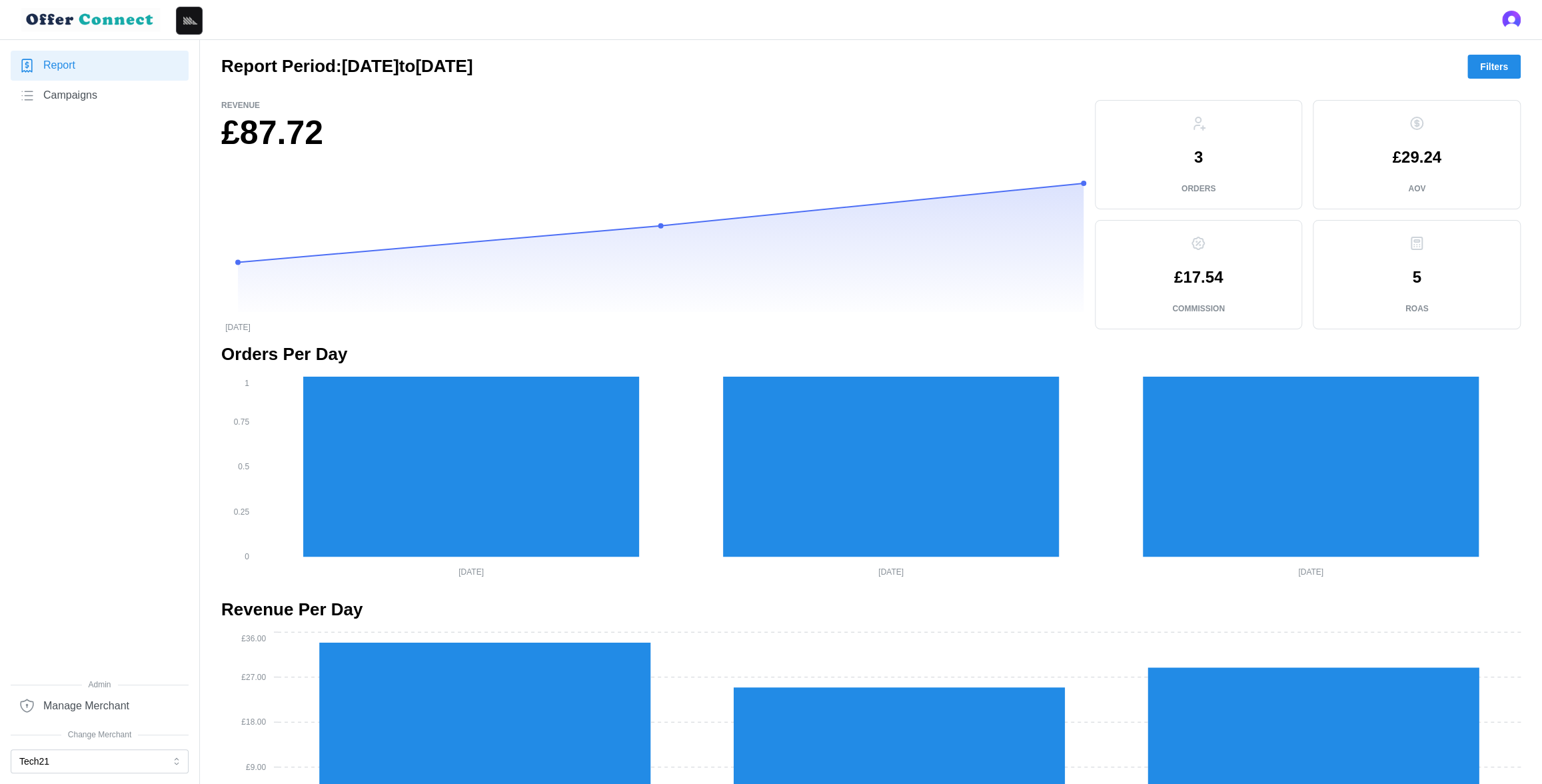
click at [120, 707] on span "Manage Merchant" at bounding box center [86, 706] width 86 height 17
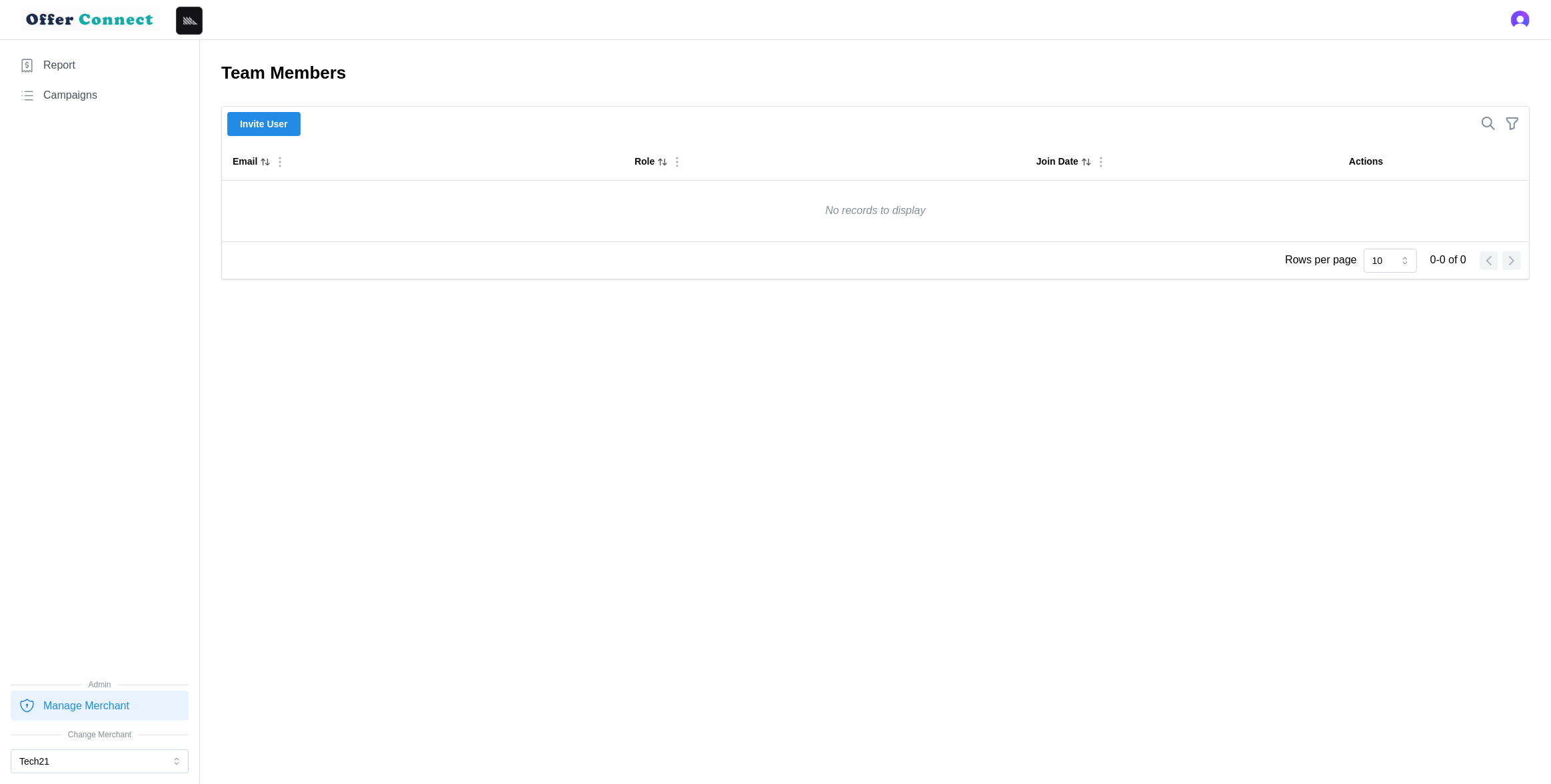
click at [283, 127] on span "Invite User" at bounding box center [264, 124] width 48 height 23
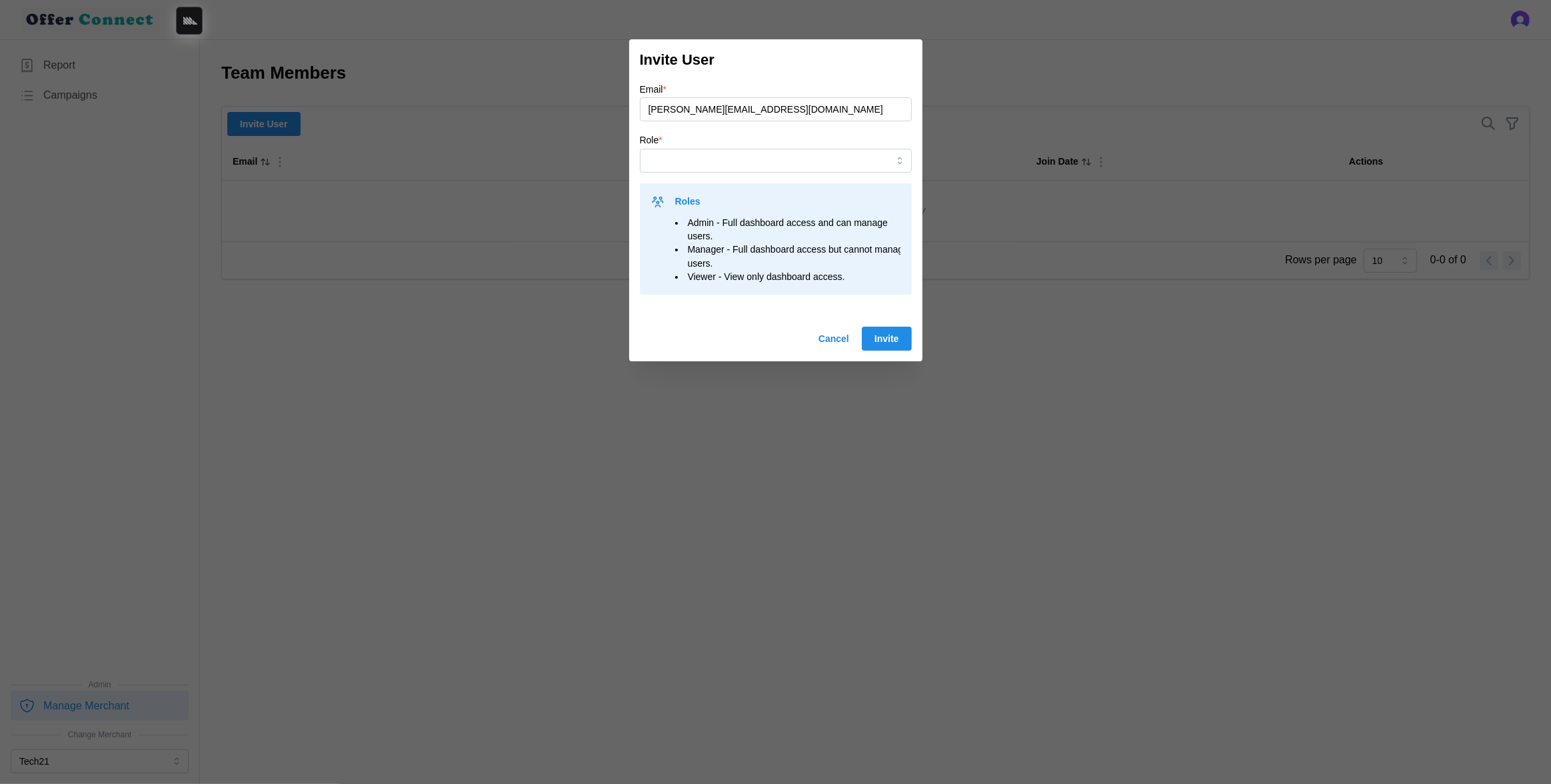
click at [713, 111] on input "ryan+testinvite@loyalbe.io" at bounding box center [776, 109] width 272 height 24
type input "ryan+testinvite2@loyalbe.io"
click at [743, 171] on input "Role *" at bounding box center [776, 160] width 272 height 24
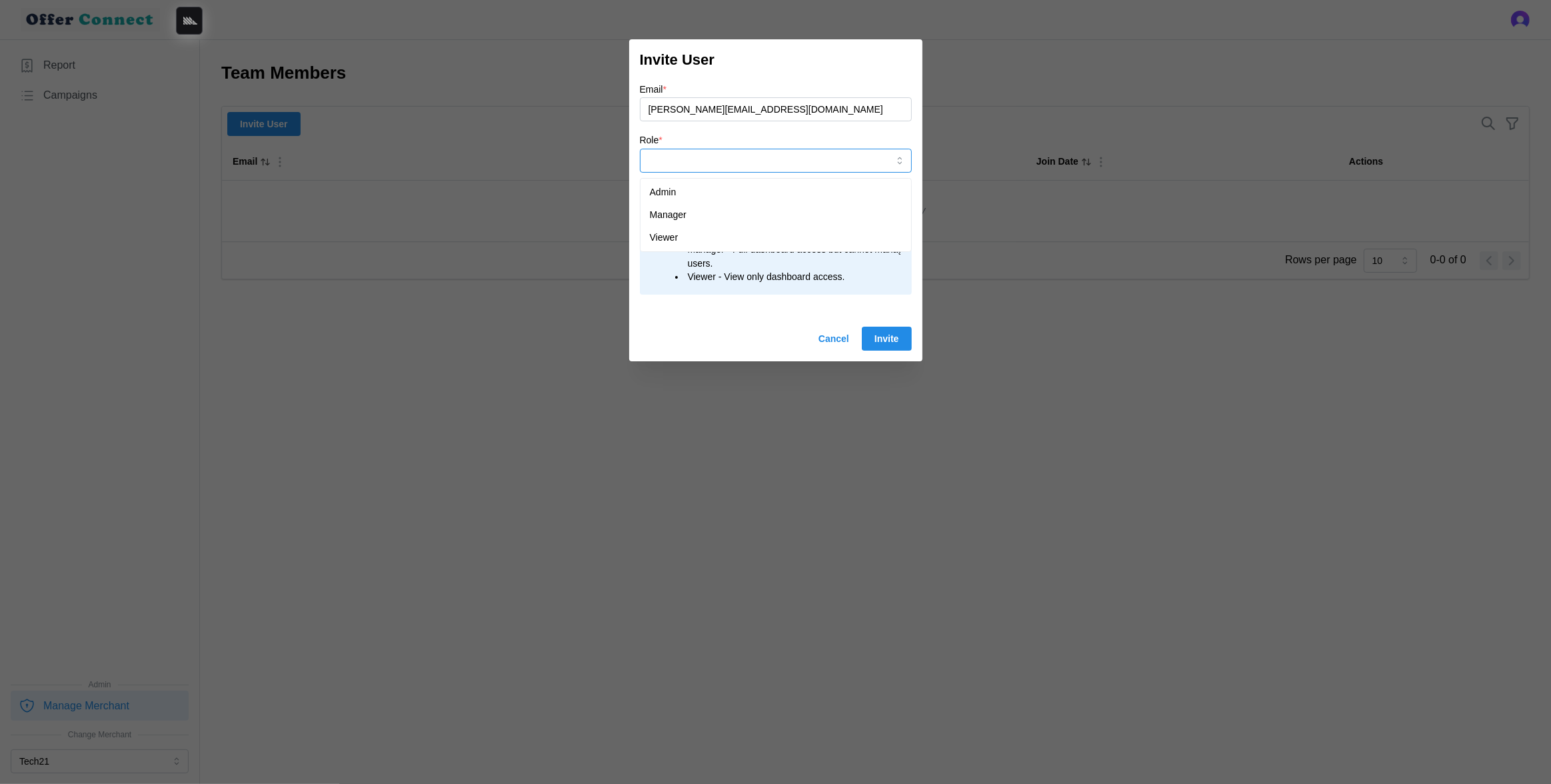
click at [730, 184] on div "Admin" at bounding box center [776, 193] width 265 height 23
type input "Admin"
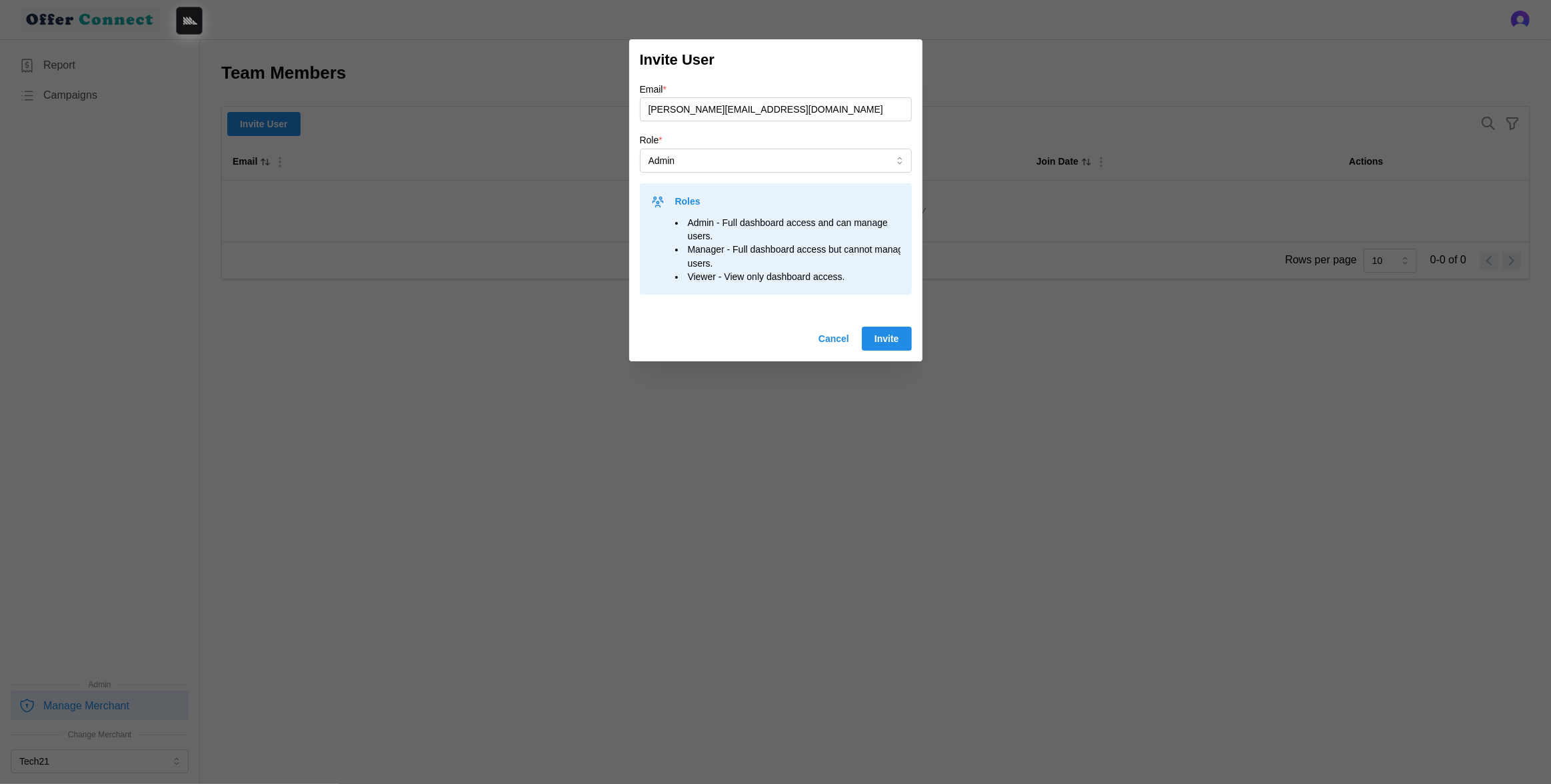
click at [899, 339] on button "Invite" at bounding box center [886, 339] width 50 height 24
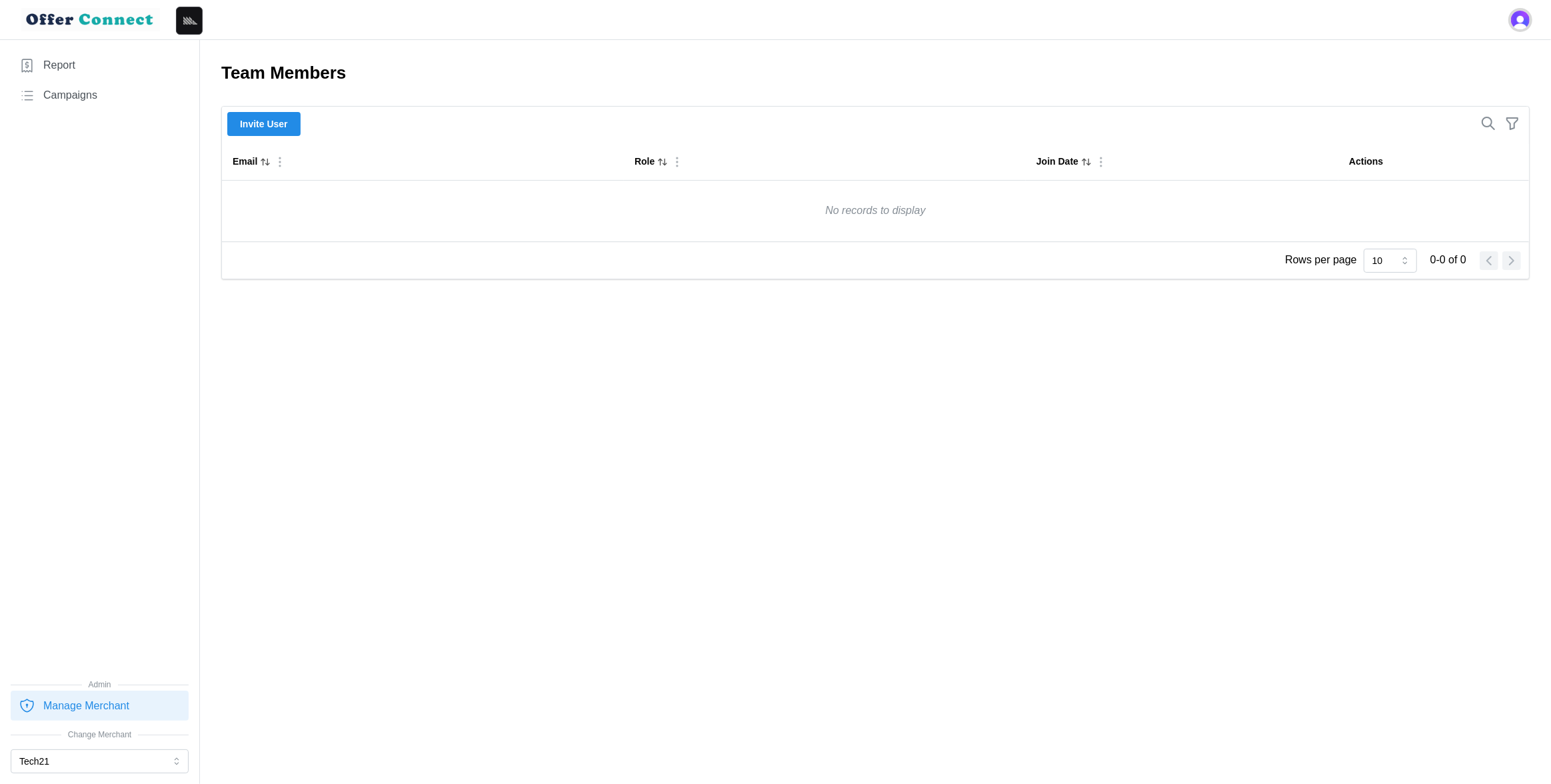
click at [1519, 19] on img "Open user button" at bounding box center [1520, 21] width 19 height 19
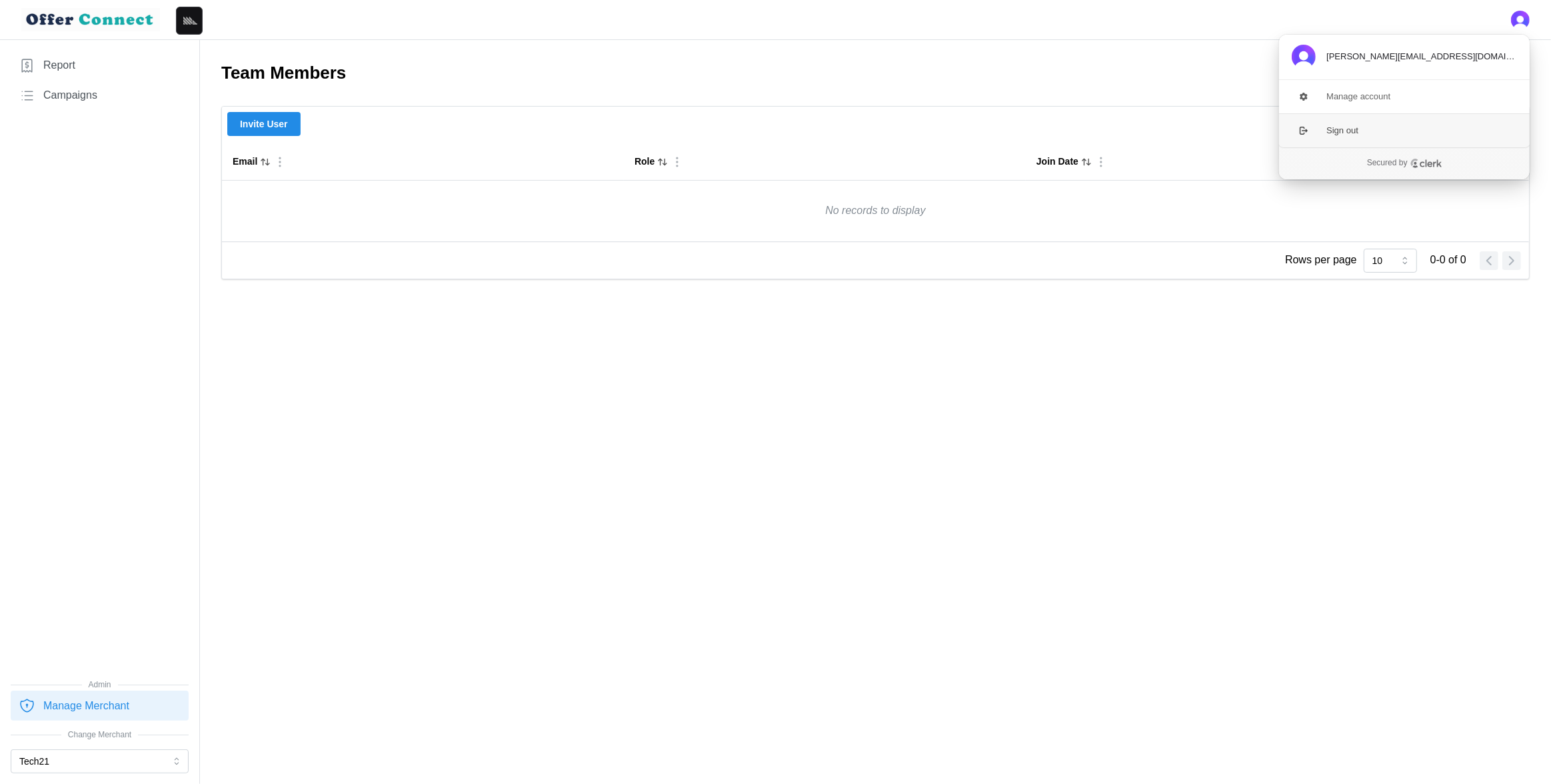
click at [1352, 126] on button "Sign out" at bounding box center [1404, 129] width 252 height 34
